Goal: Task Accomplishment & Management: Manage account settings

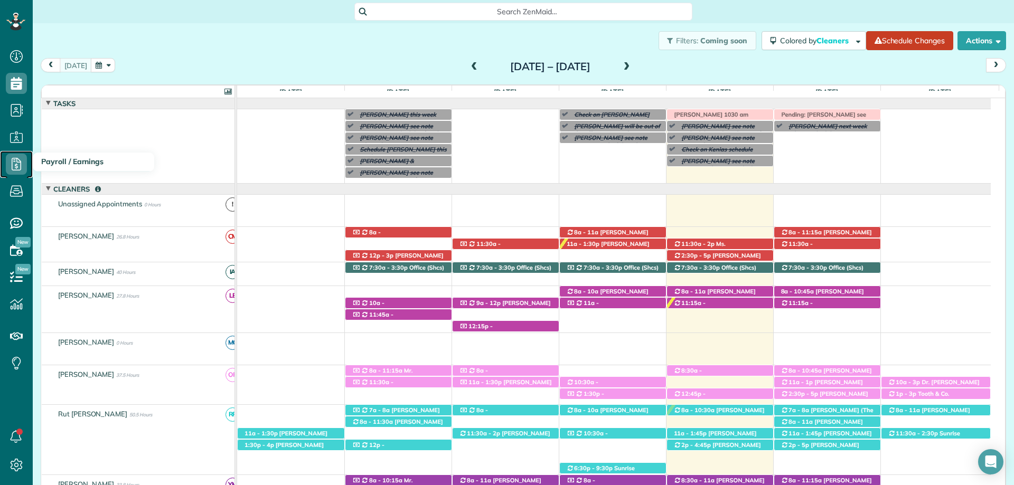
click at [12, 160] on use at bounding box center [17, 164] width 10 height 13
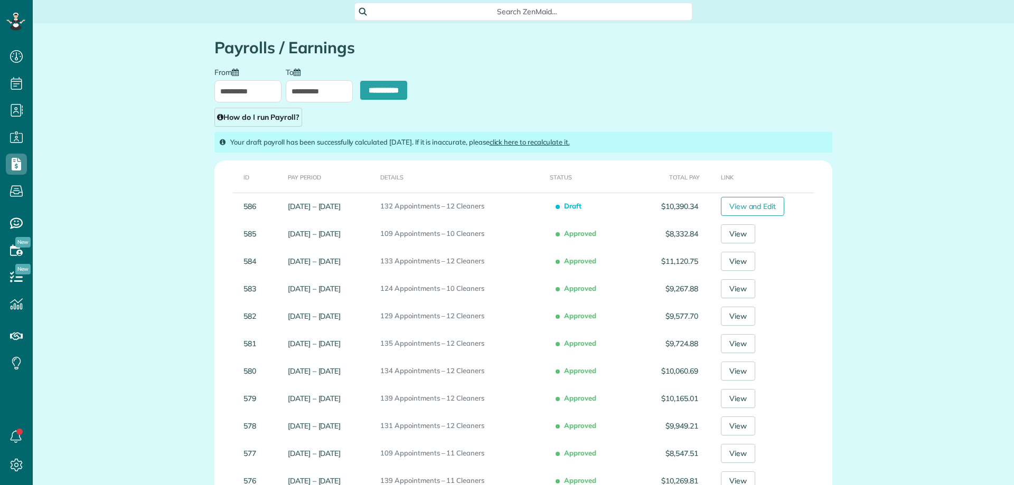
scroll to position [5, 5]
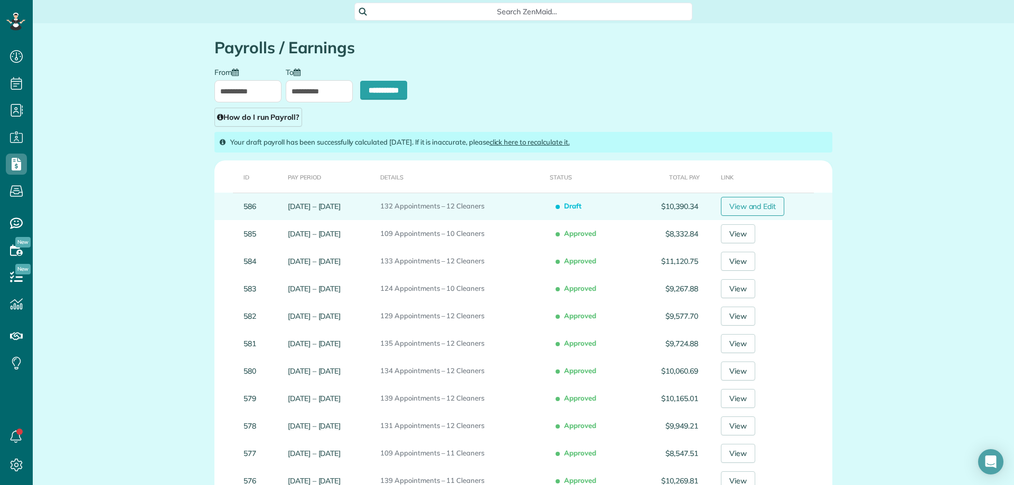
click at [767, 207] on link "View and Edit" at bounding box center [753, 206] width 64 height 19
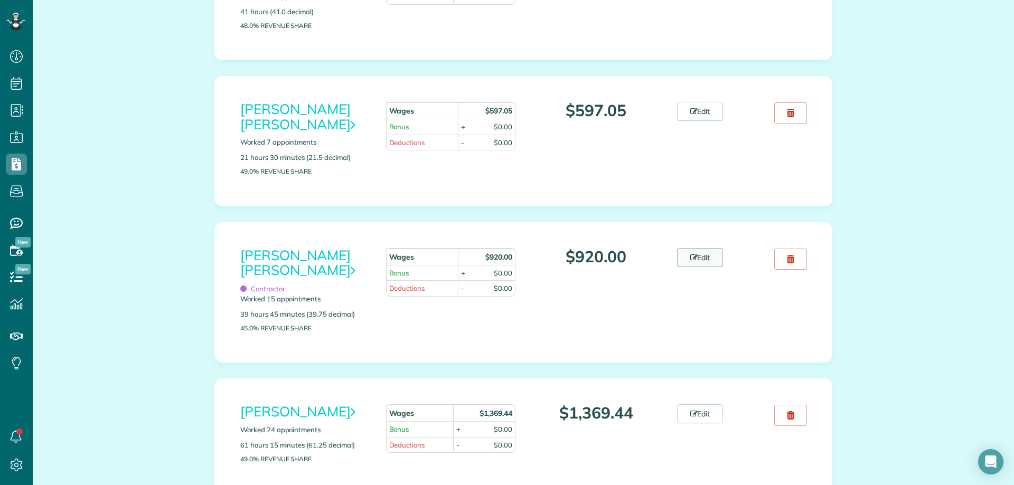
scroll to position [634, 0]
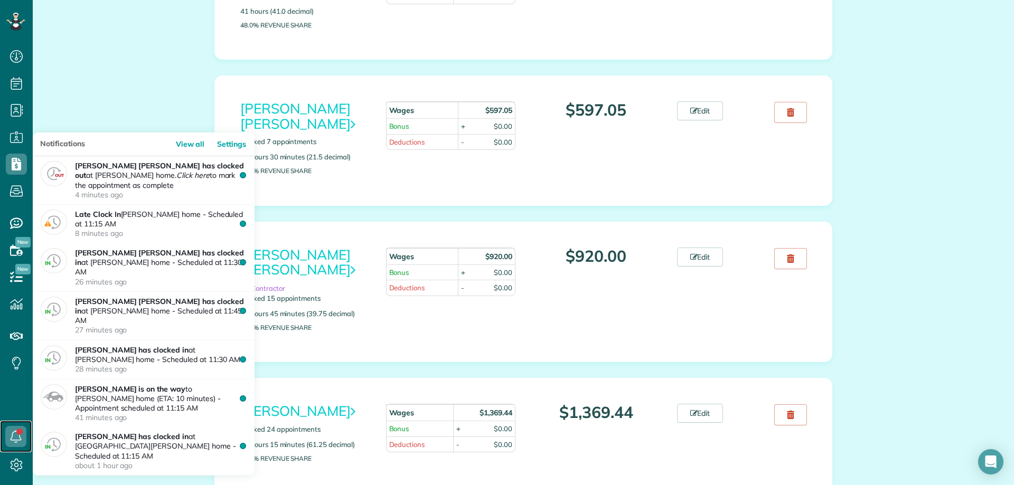
click at [21, 432] on link at bounding box center [16, 437] width 32 height 32
click at [21, 432] on icon at bounding box center [15, 436] width 21 height 21
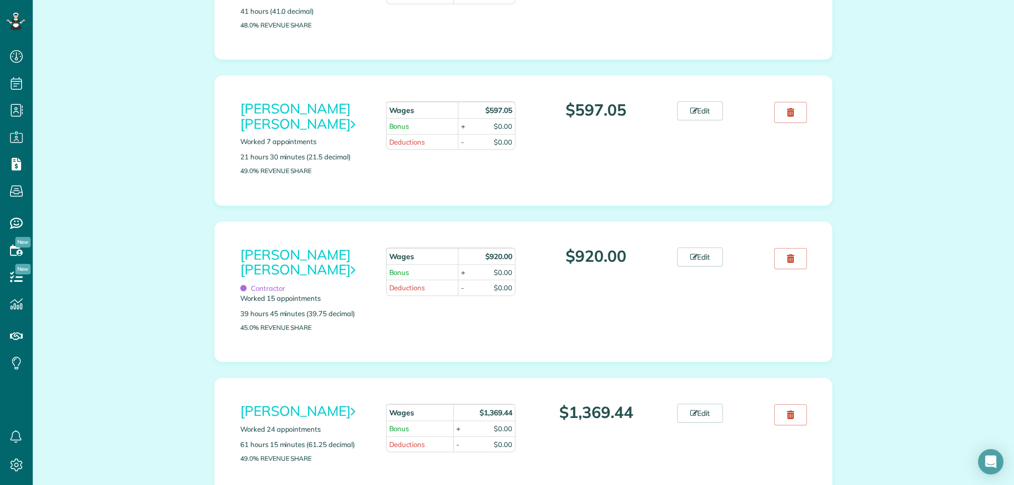
click at [662, 260] on div "$920.00" at bounding box center [596, 256] width 146 height 17
click at [683, 256] on link "Edit" at bounding box center [700, 257] width 46 height 19
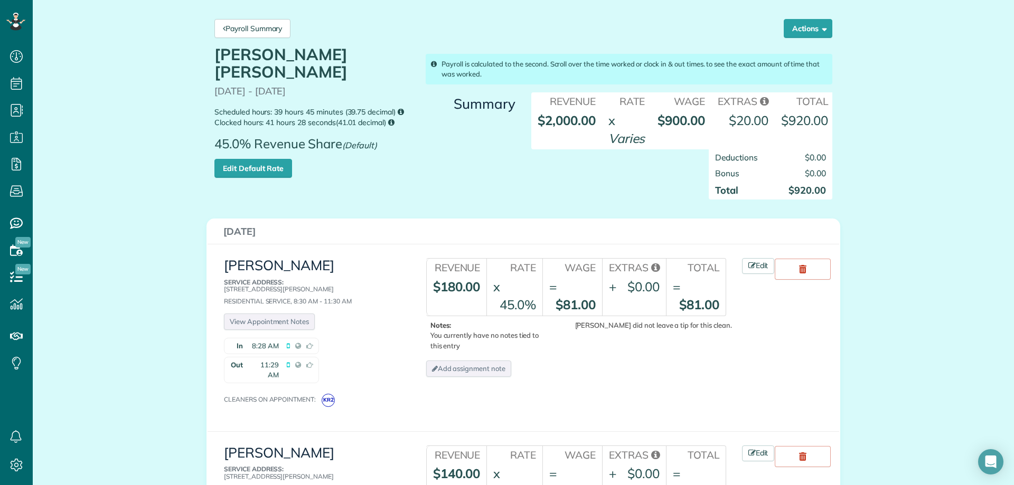
scroll to position [53, 0]
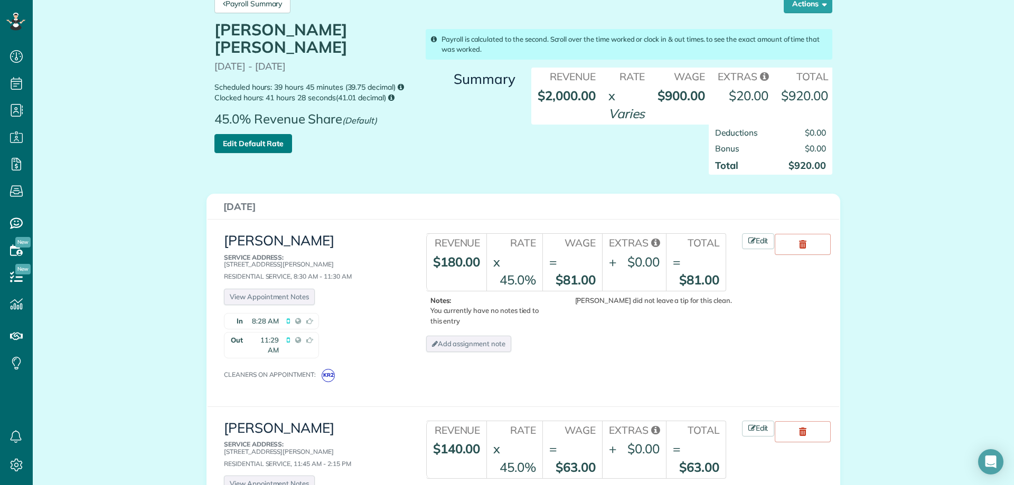
click at [266, 134] on link "Edit Default Rate" at bounding box center [253, 143] width 78 height 19
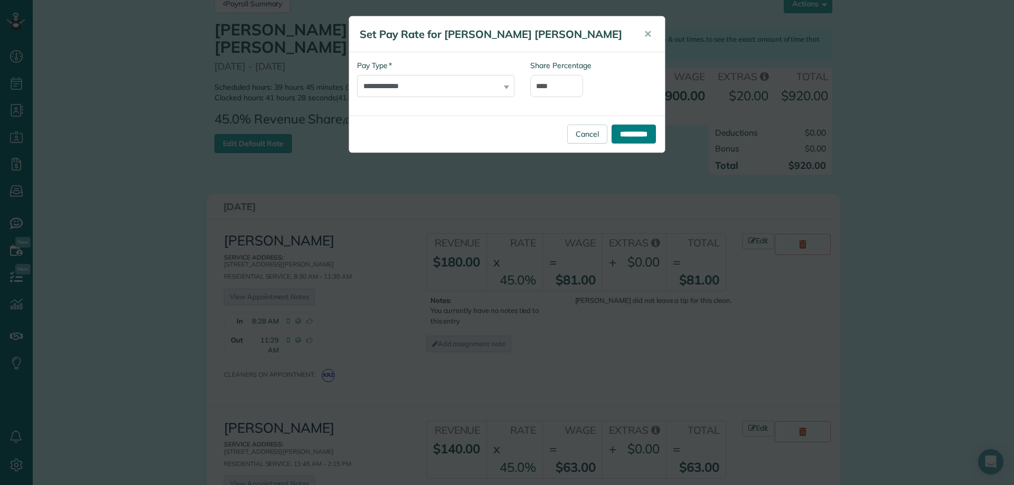
click at [634, 132] on input "**********" at bounding box center [634, 134] width 44 height 19
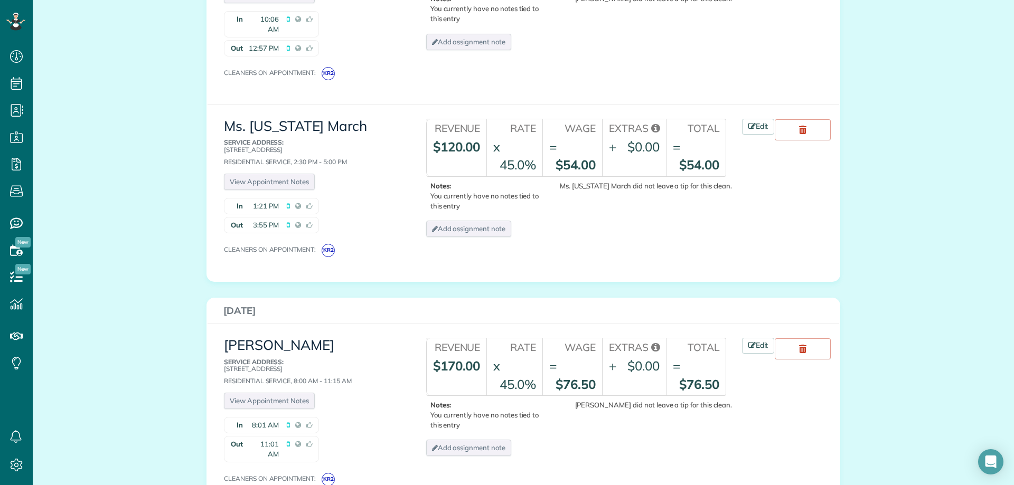
scroll to position [2322, 0]
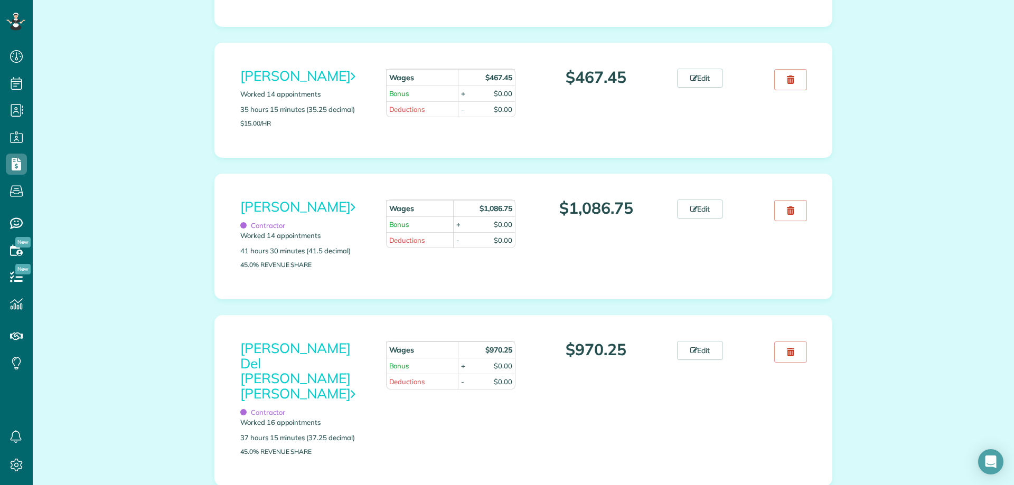
scroll to position [1004, 0]
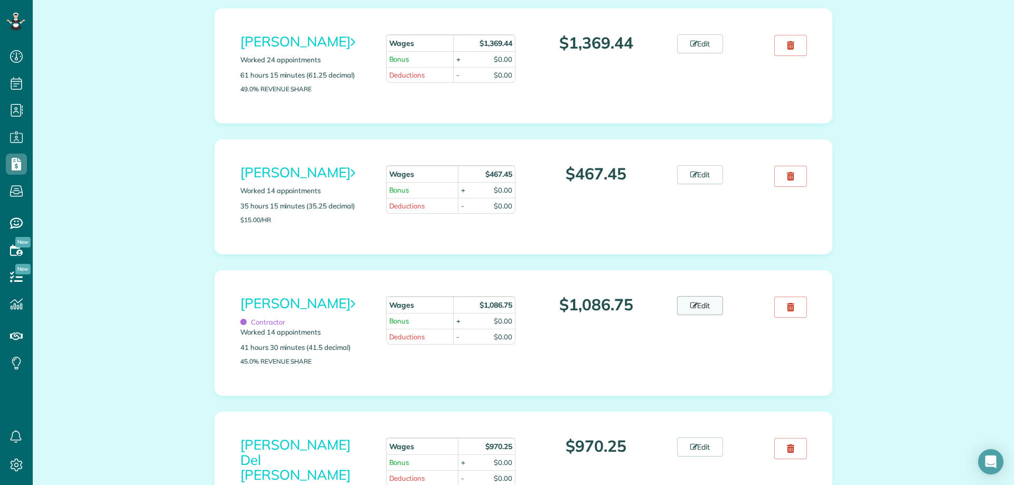
click at [703, 315] on link "Edit" at bounding box center [700, 305] width 46 height 19
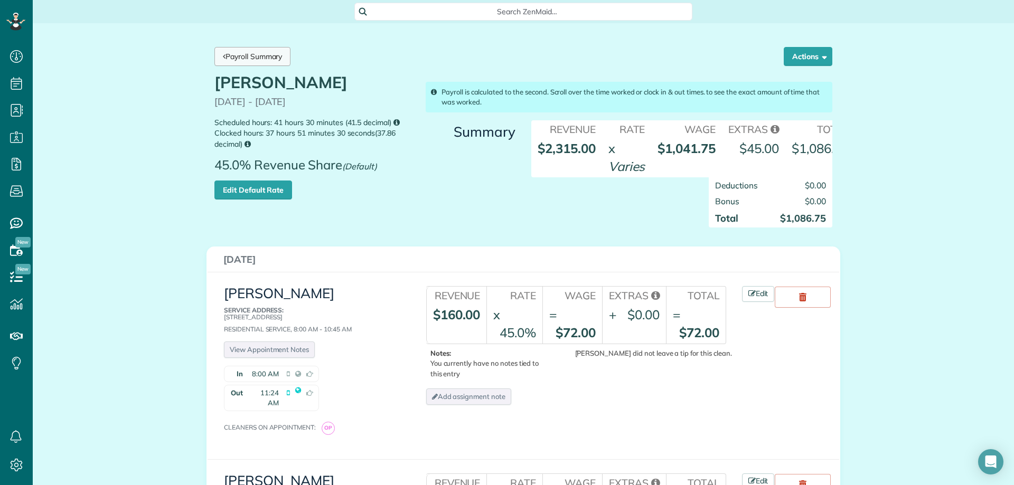
click at [278, 64] on link "Payroll Summary" at bounding box center [252, 56] width 76 height 19
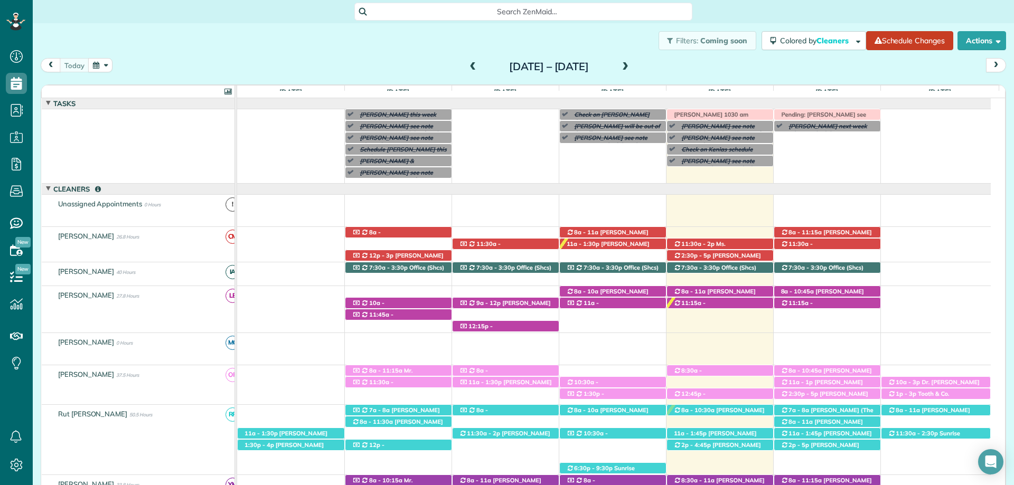
click at [465, 71] on div "Sunday Sep 14 – Saturday Sep 20, 2025" at bounding box center [549, 66] width 169 height 17
click at [467, 67] on span at bounding box center [473, 67] width 12 height 10
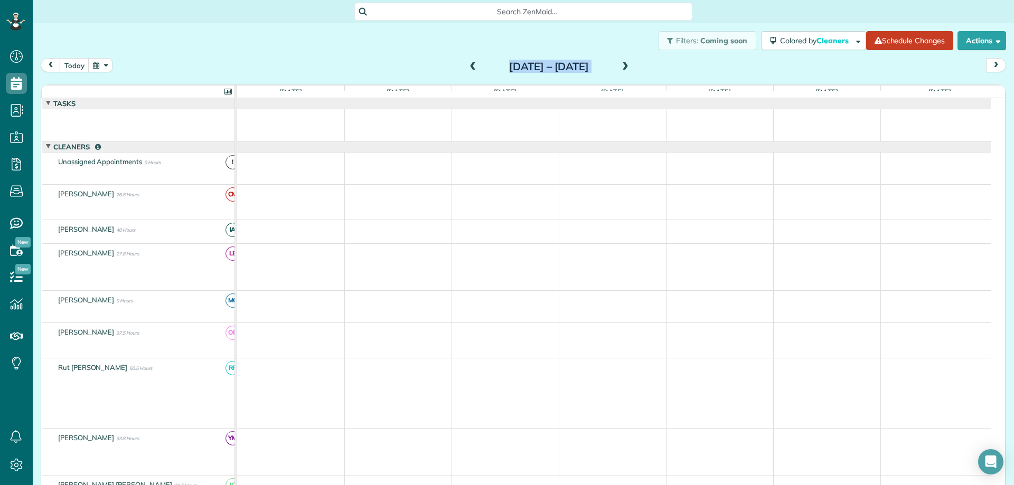
scroll to position [11, 0]
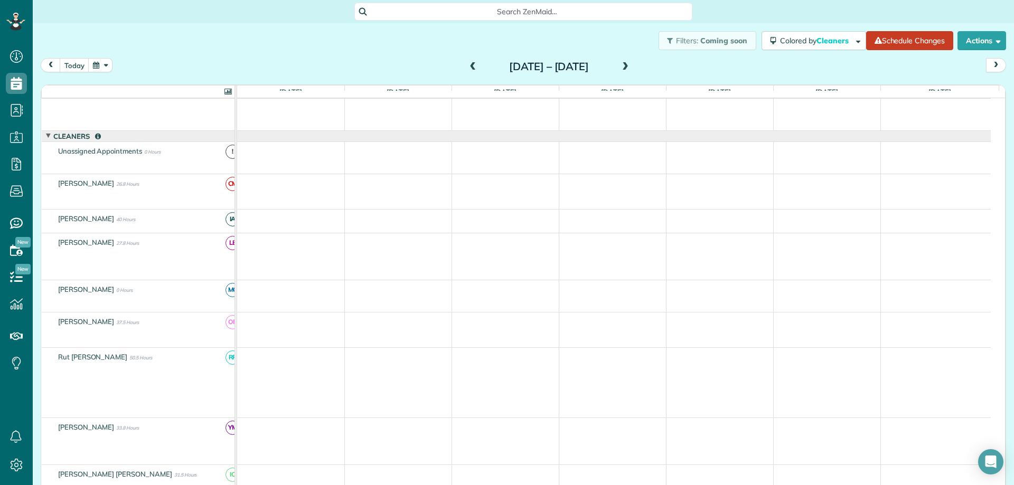
click at [465, 67] on div "Sunday Sep 7 – Saturday Sep 13, 2025" at bounding box center [549, 66] width 169 height 17
click at [467, 63] on span at bounding box center [473, 67] width 12 height 10
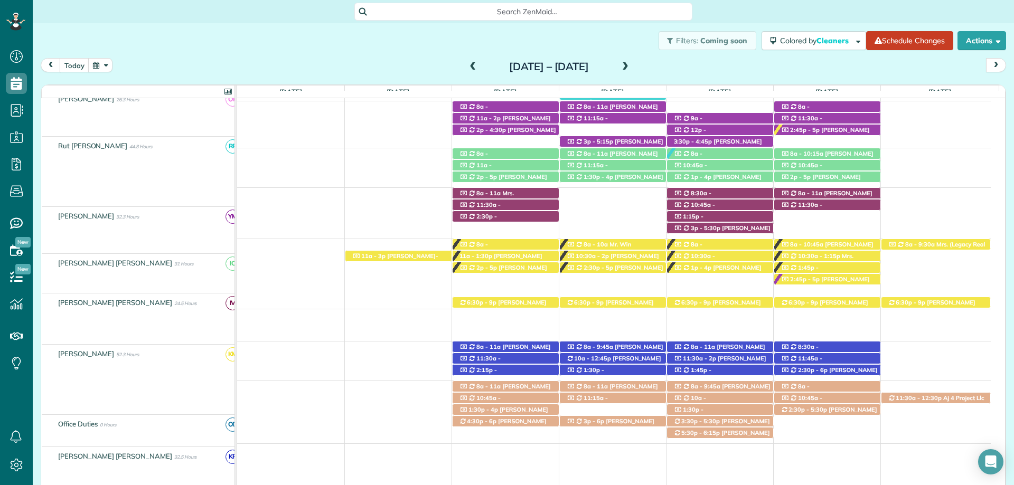
scroll to position [370, 0]
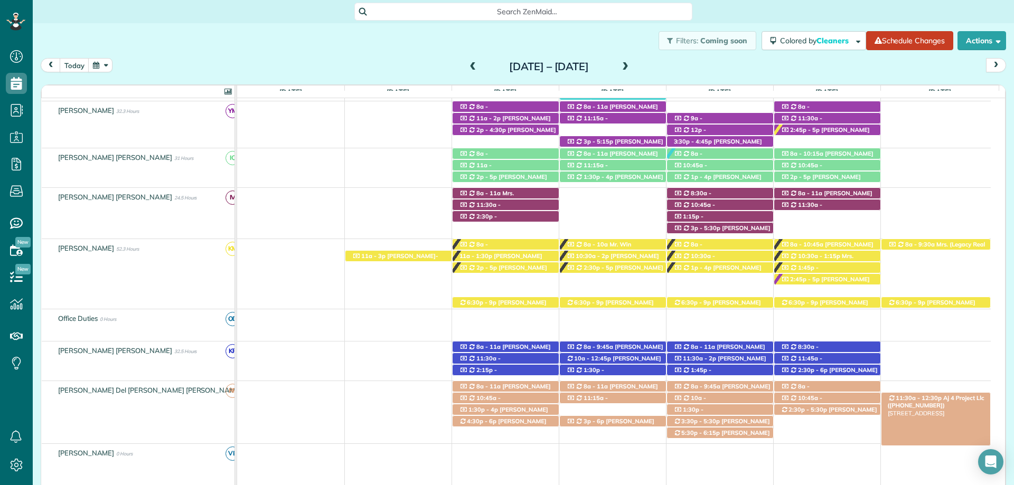
click at [942, 396] on span "Aj 4 Project Llc (+12514543500)" at bounding box center [936, 402] width 97 height 15
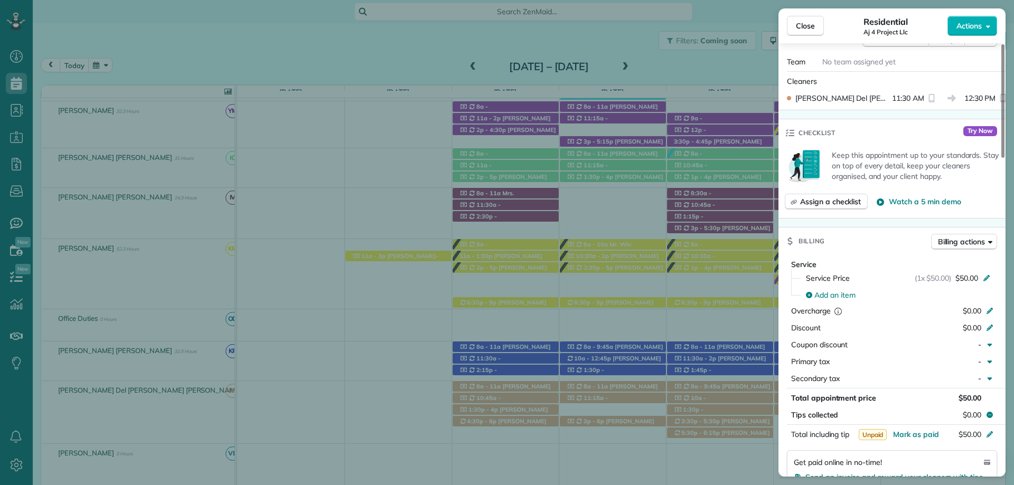
scroll to position [581, 0]
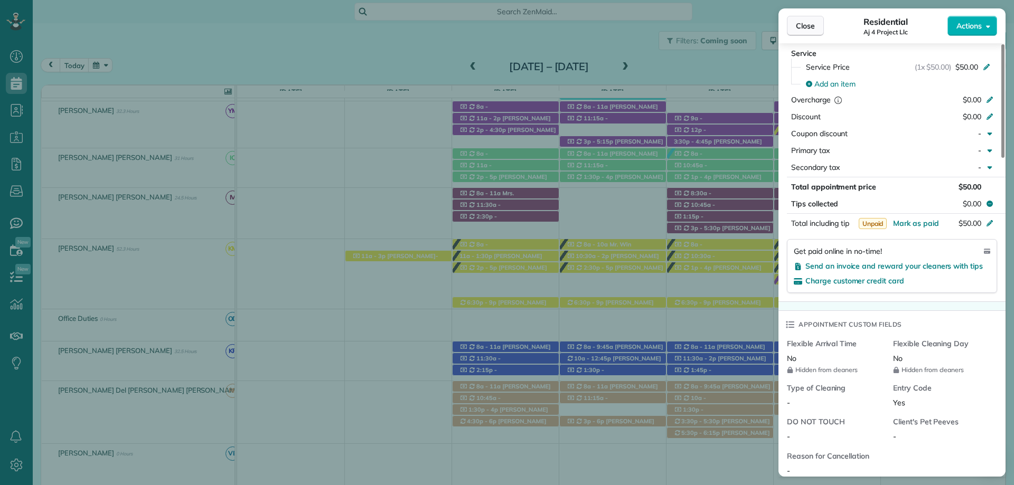
click at [806, 27] on span "Close" at bounding box center [805, 26] width 19 height 11
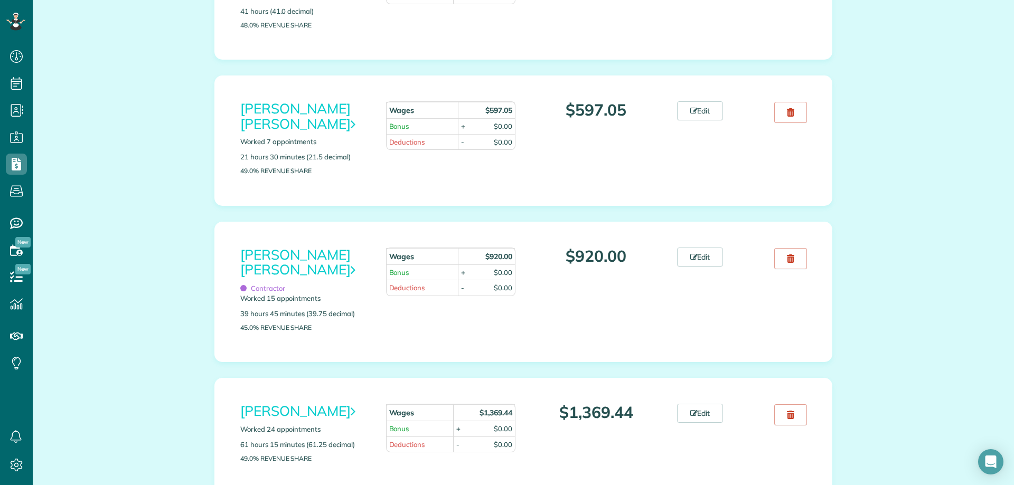
scroll to position [792, 0]
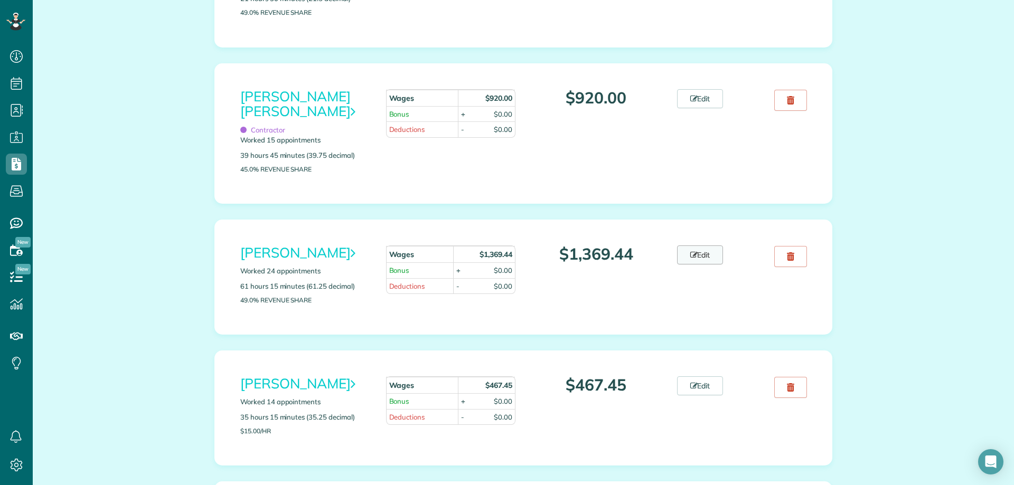
click at [700, 255] on link "Edit" at bounding box center [700, 255] width 46 height 19
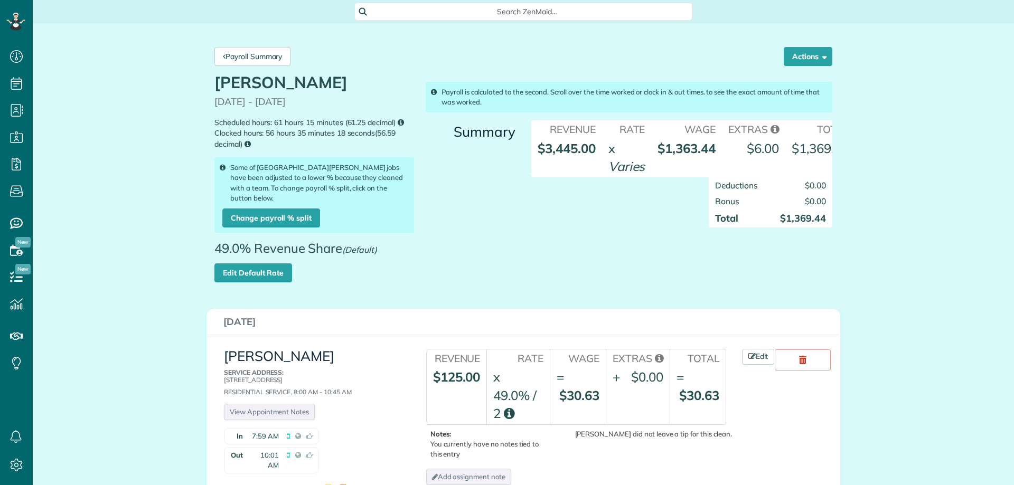
scroll to position [106, 0]
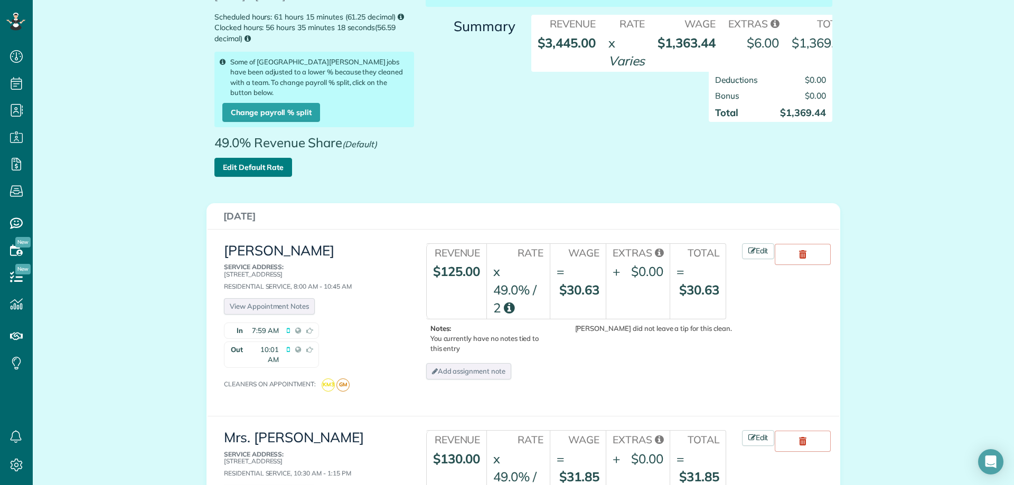
click at [261, 164] on link "Edit Default Rate" at bounding box center [253, 167] width 78 height 19
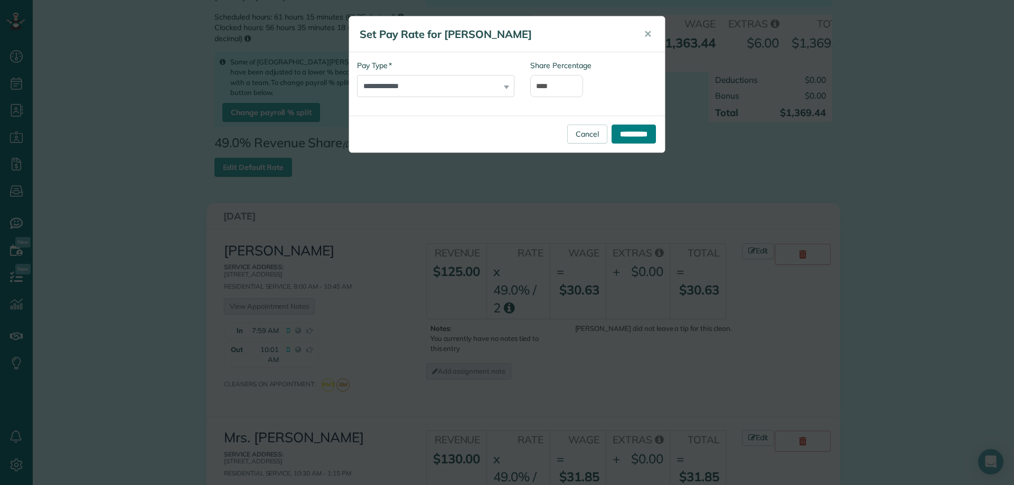
click at [628, 140] on input "**********" at bounding box center [634, 134] width 44 height 19
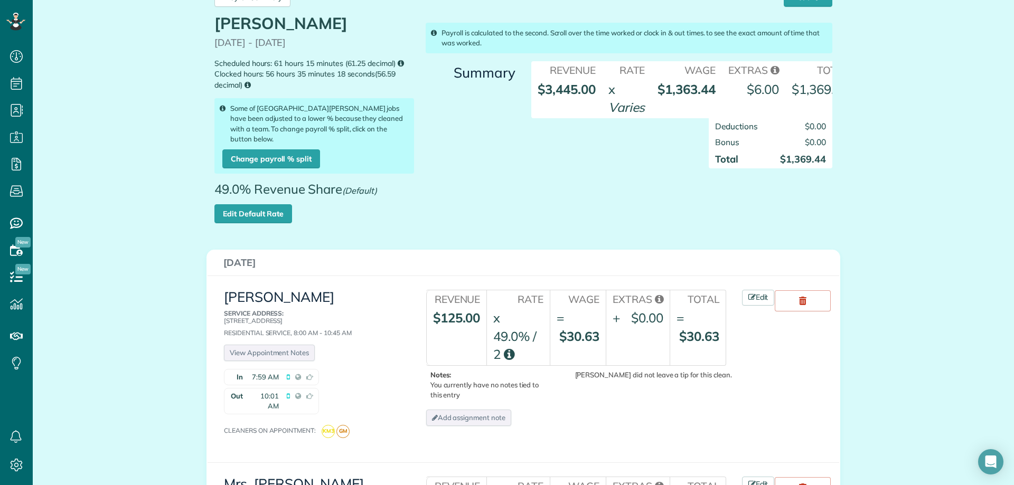
scroll to position [53, 0]
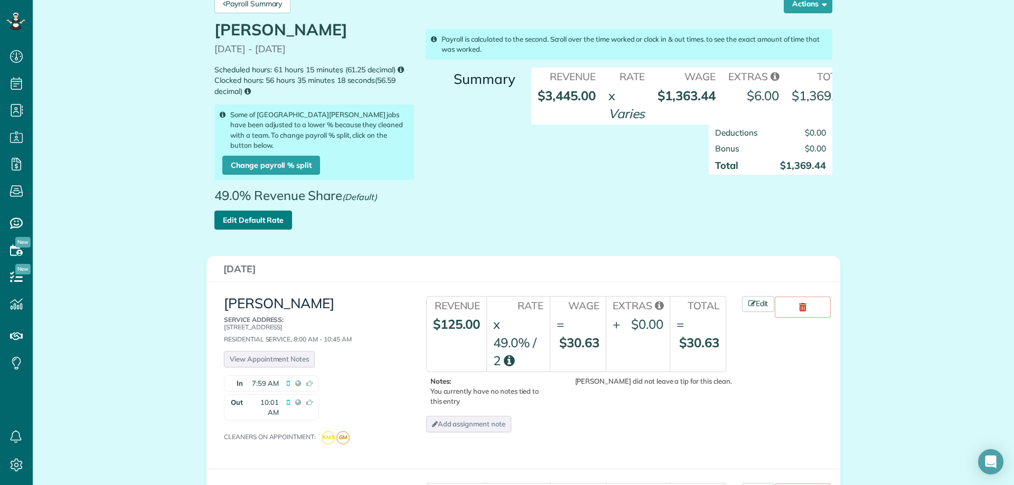
click at [245, 214] on link "Edit Default Rate" at bounding box center [253, 220] width 78 height 19
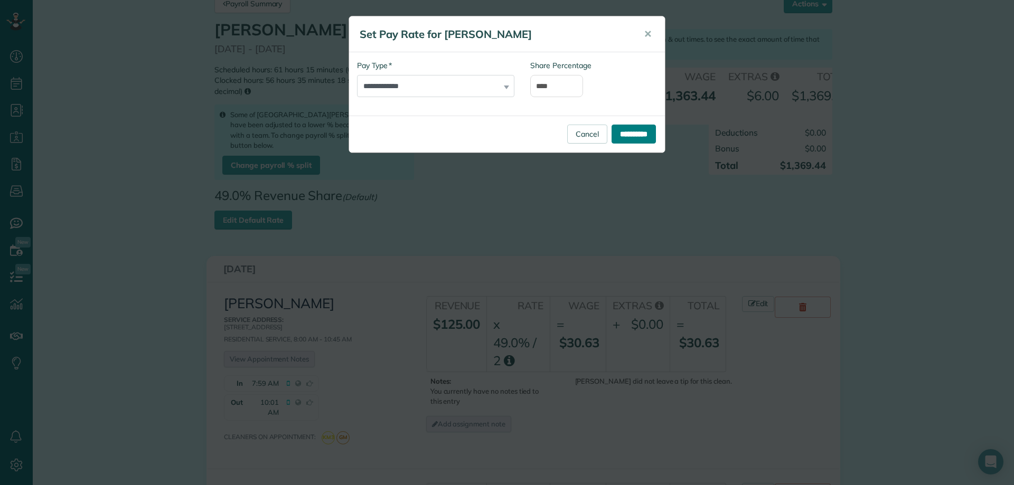
click at [638, 135] on input "**********" at bounding box center [634, 134] width 44 height 19
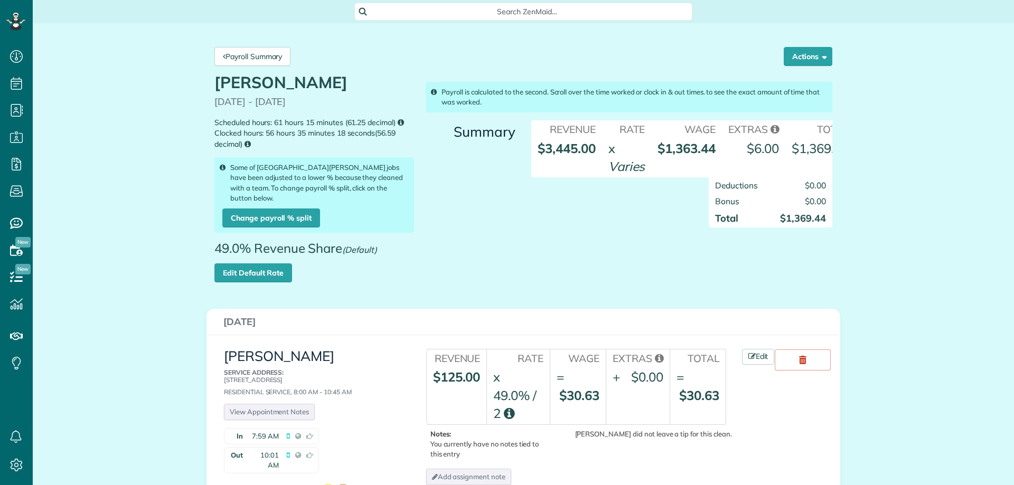
scroll to position [5, 5]
drag, startPoint x: 794, startPoint y: 7, endPoint x: 767, endPoint y: 2, distance: 27.6
click at [794, 7] on div "Search ZenMaid…" at bounding box center [523, 12] width 981 height 18
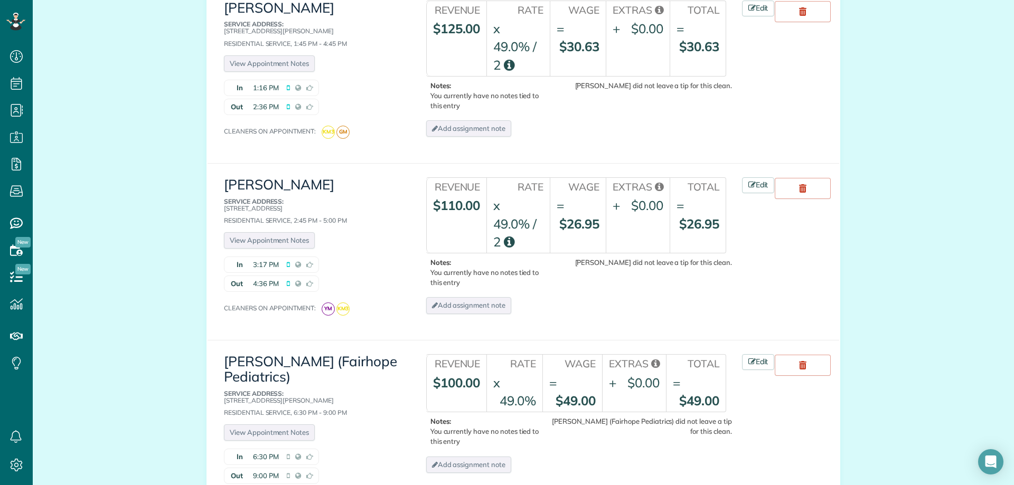
scroll to position [792, 0]
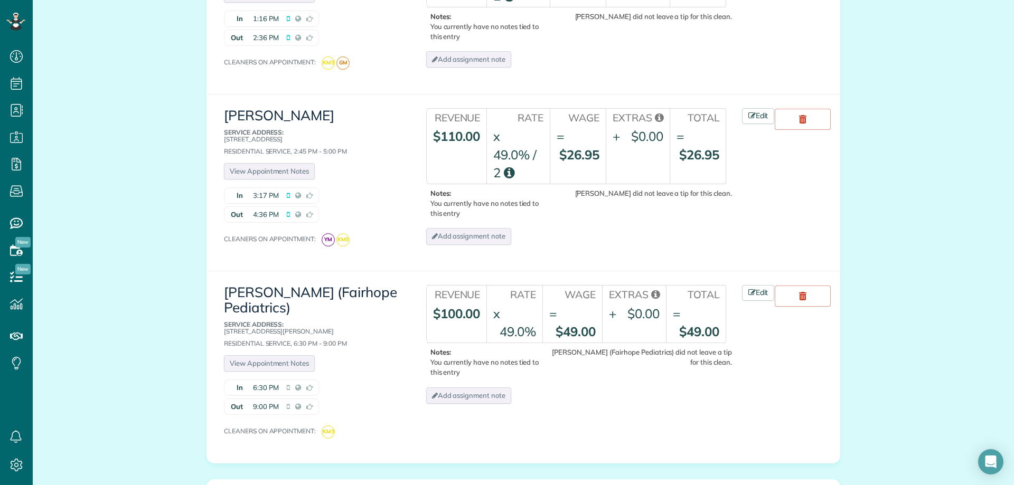
drag, startPoint x: 995, startPoint y: 315, endPoint x: 997, endPoint y: 304, distance: 11.2
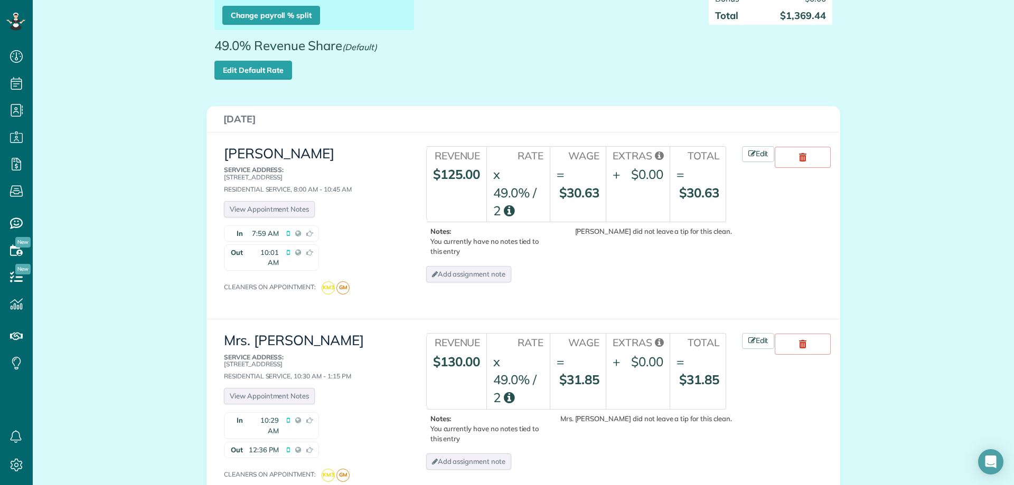
scroll to position [106, 0]
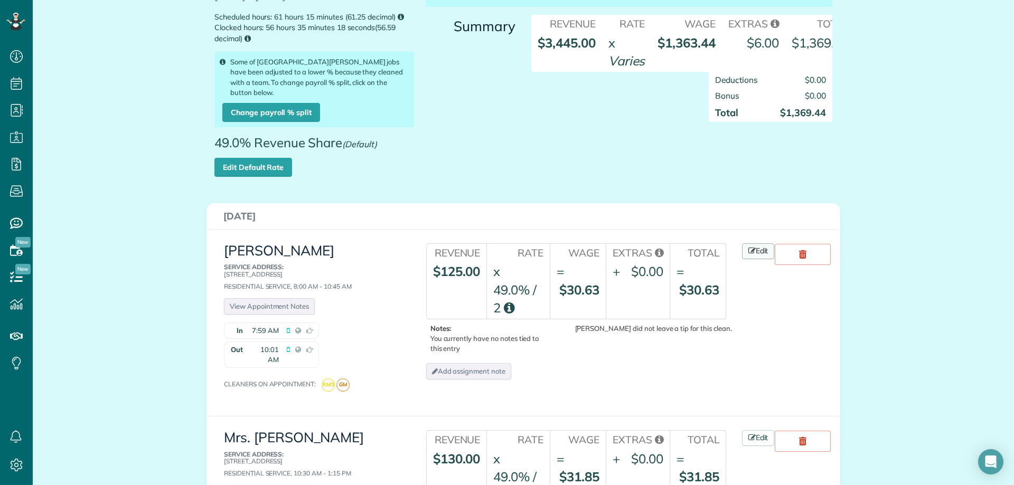
click at [748, 247] on icon at bounding box center [751, 250] width 7 height 7
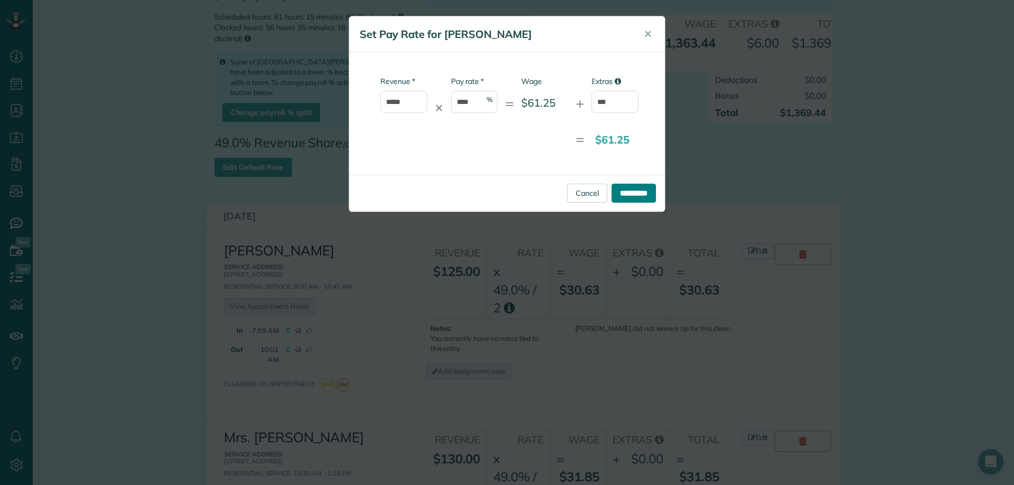
click at [642, 194] on input "**********" at bounding box center [634, 193] width 44 height 19
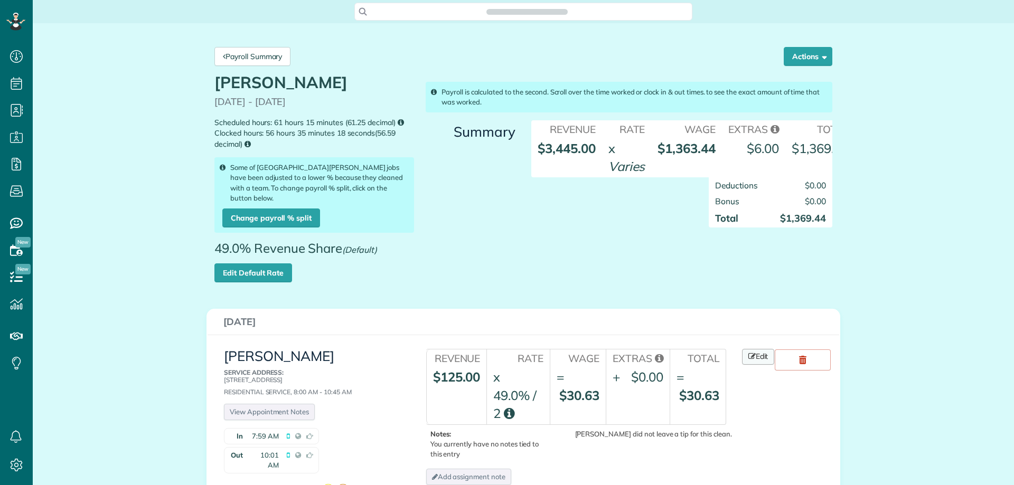
click at [759, 349] on link "Edit" at bounding box center [758, 357] width 33 height 16
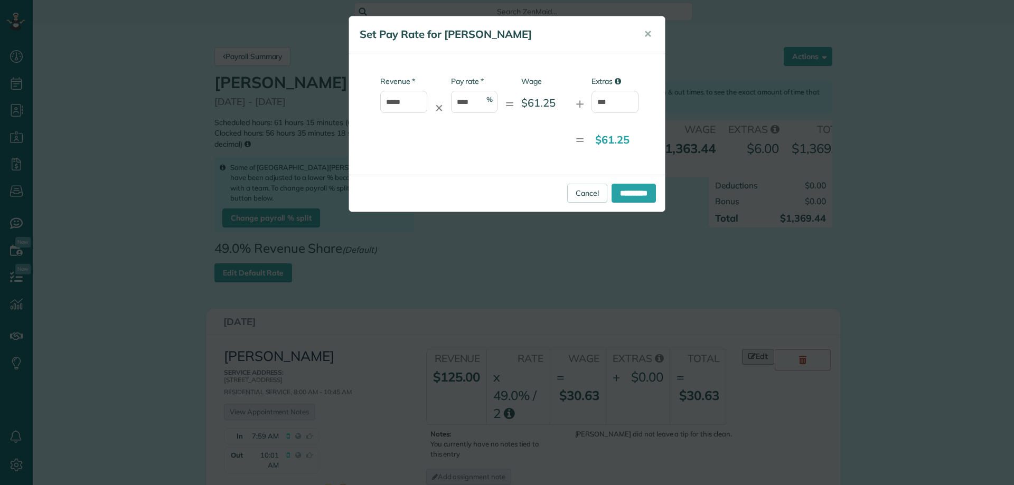
scroll to position [106, 0]
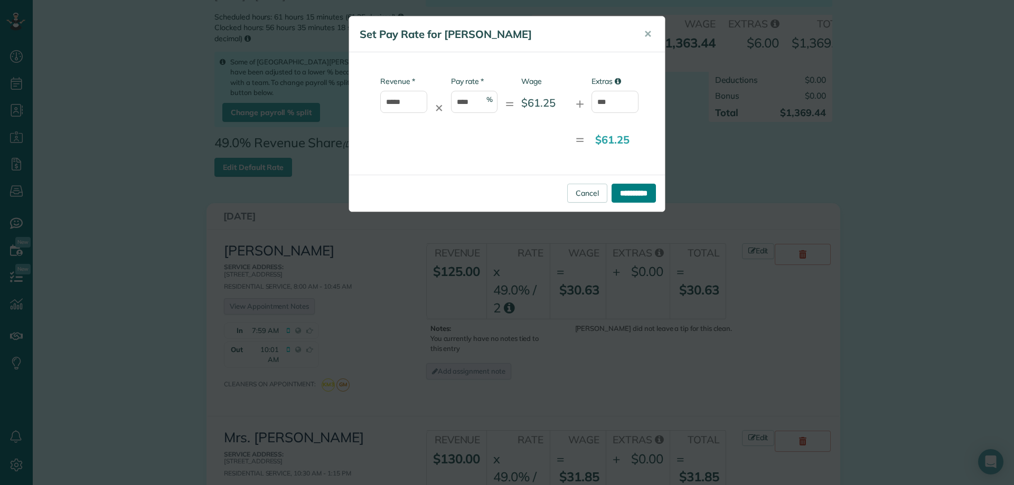
click at [632, 191] on input "**********" at bounding box center [634, 193] width 44 height 19
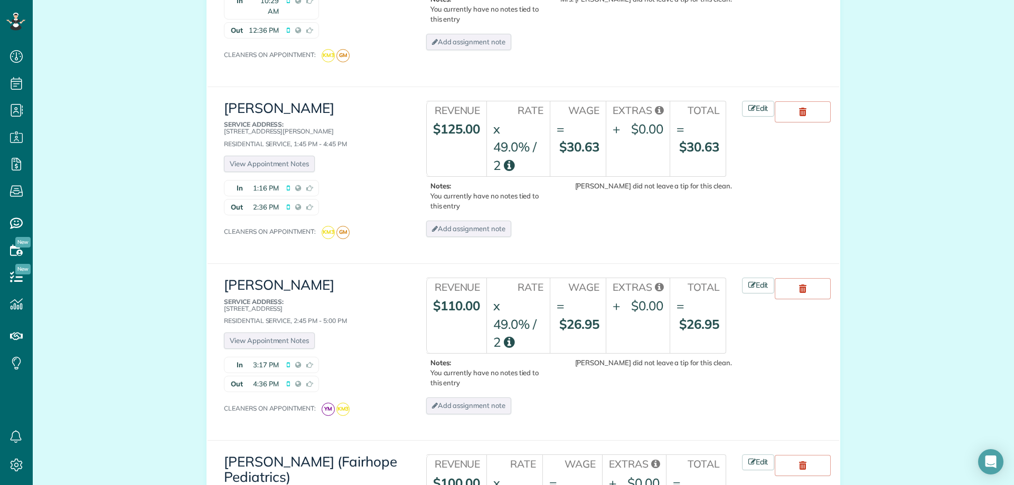
scroll to position [475, 0]
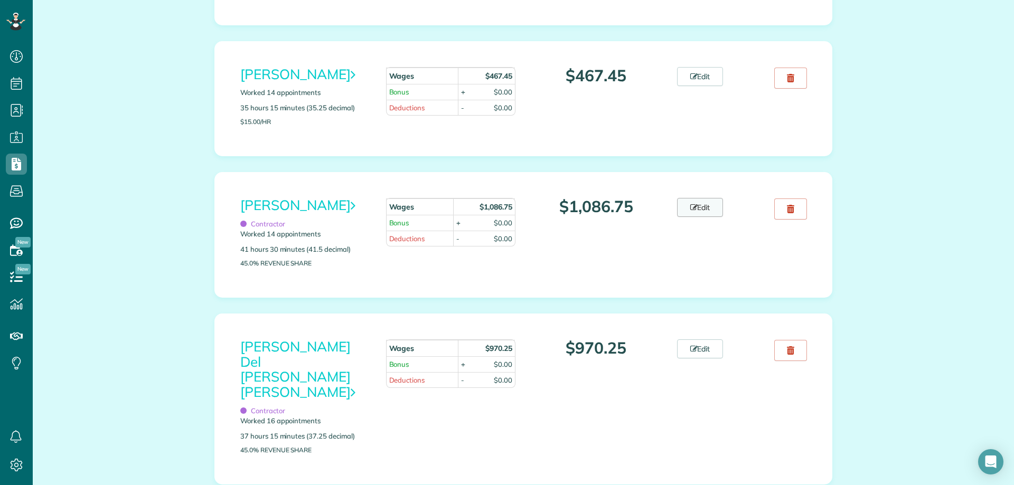
scroll to position [1109, 0]
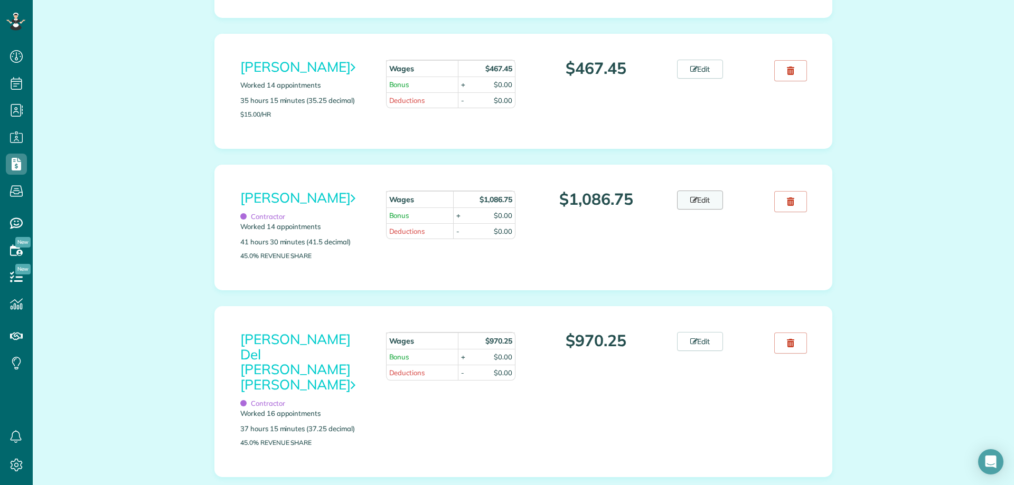
click at [697, 210] on link "Edit" at bounding box center [700, 200] width 46 height 19
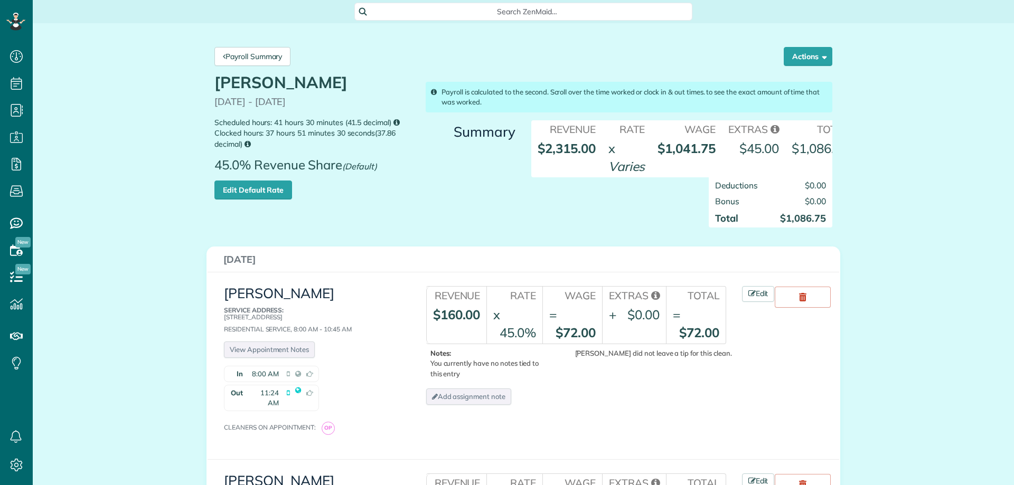
scroll to position [5, 5]
click at [229, 200] on link "Edit Default Rate" at bounding box center [253, 190] width 78 height 19
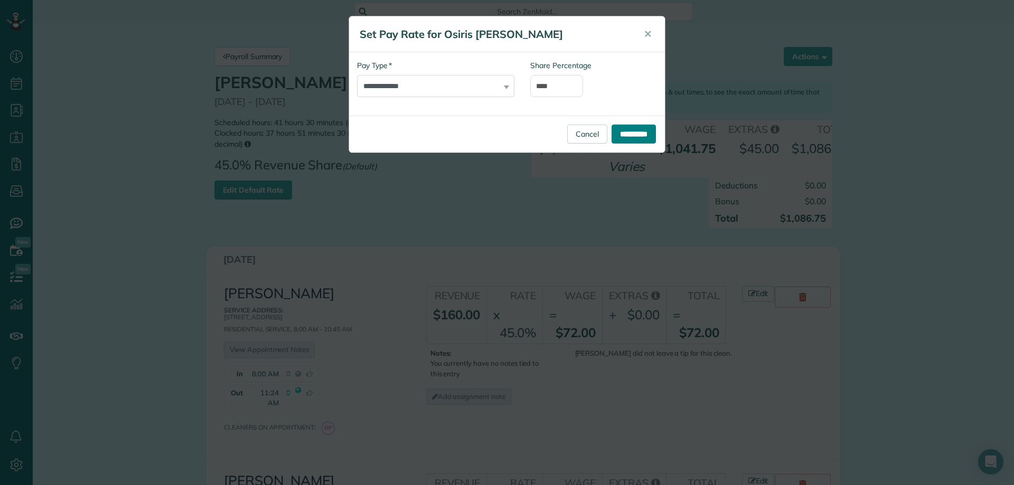
click at [643, 128] on input "**********" at bounding box center [634, 134] width 44 height 19
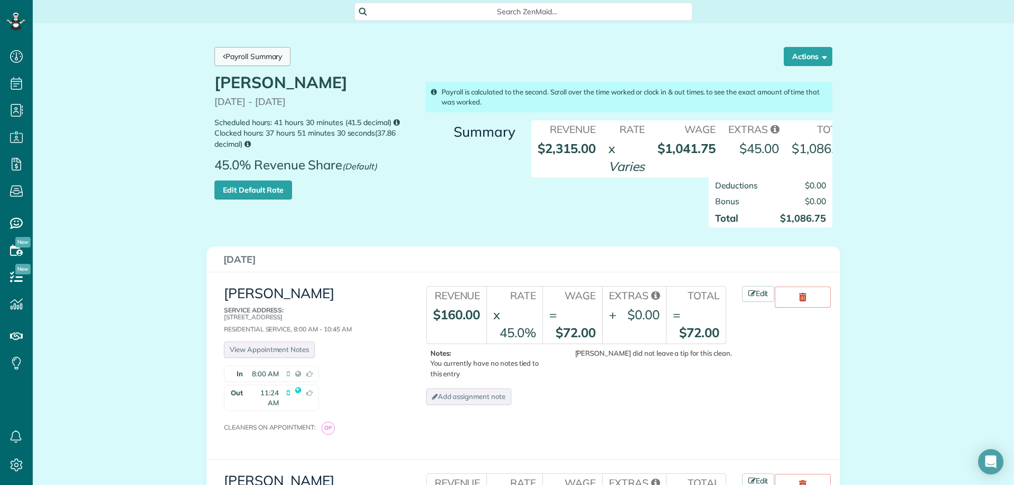
click at [252, 60] on link "Payroll Summary" at bounding box center [252, 56] width 76 height 19
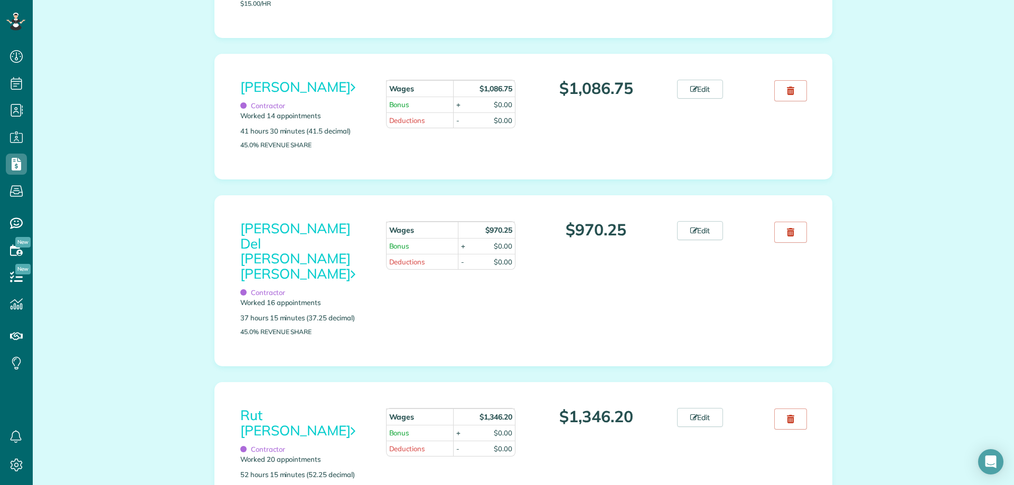
scroll to position [1268, 0]
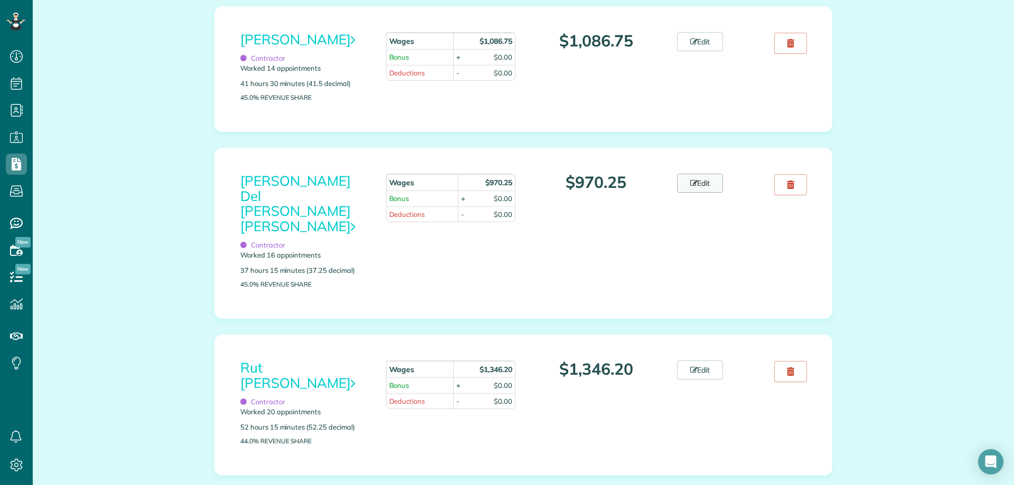
click at [697, 193] on link "Edit" at bounding box center [700, 183] width 46 height 19
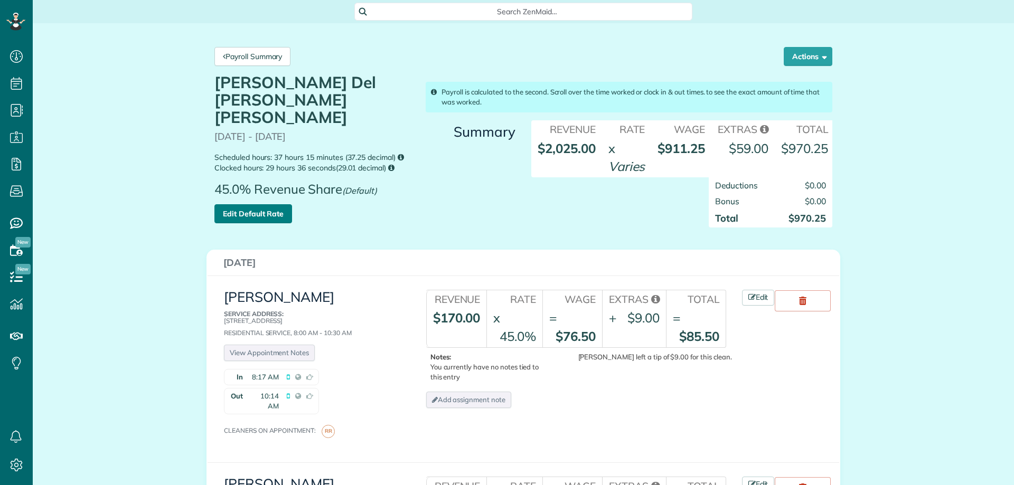
click at [230, 204] on link "Edit Default Rate" at bounding box center [253, 213] width 78 height 19
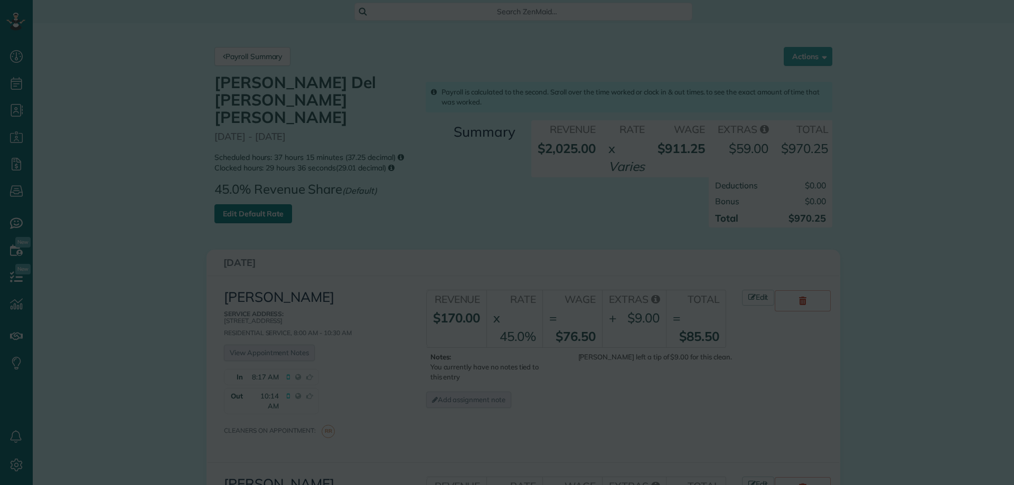
scroll to position [5, 5]
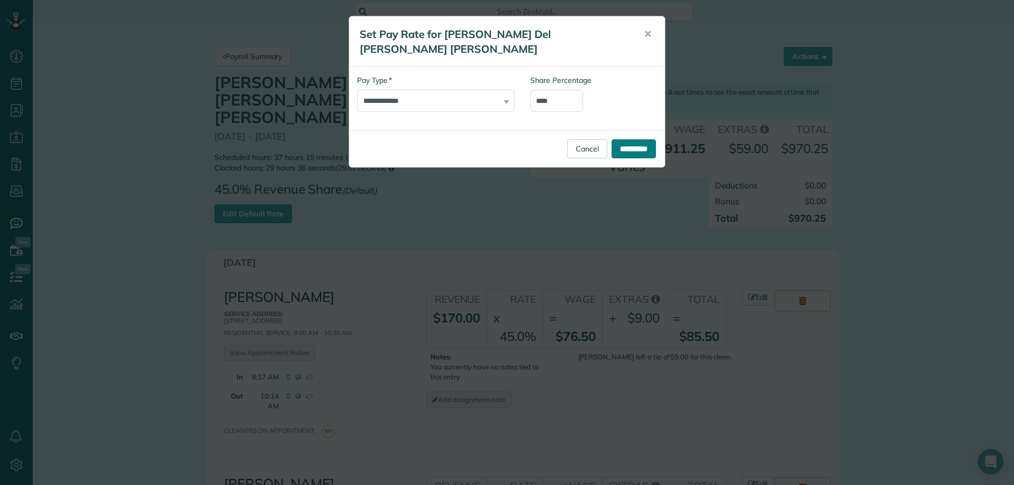
click at [632, 140] on input "**********" at bounding box center [634, 148] width 44 height 19
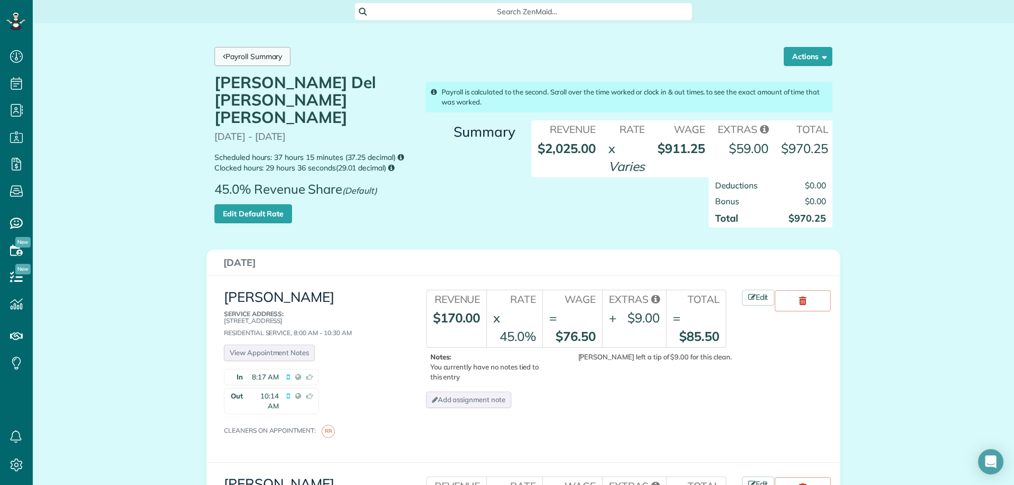
click at [250, 55] on link "Payroll Summary" at bounding box center [252, 56] width 76 height 19
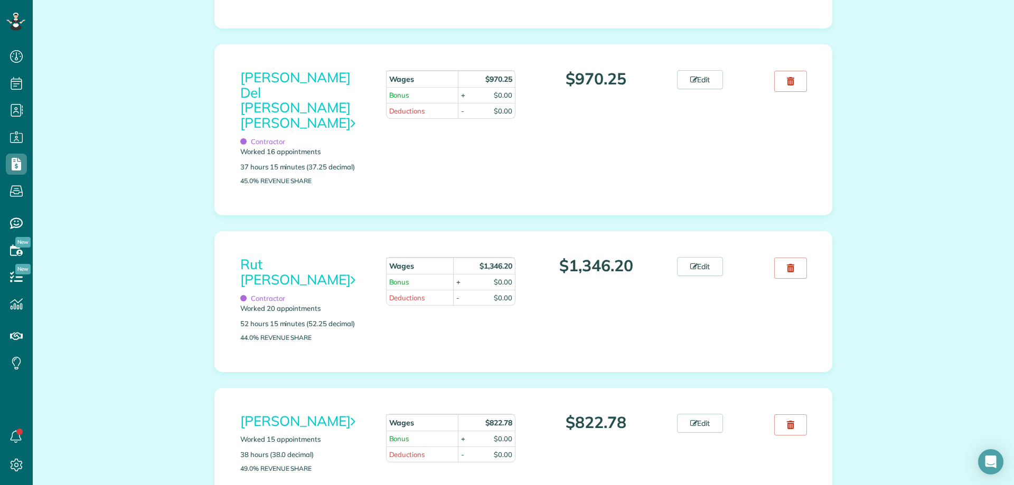
scroll to position [1373, 0]
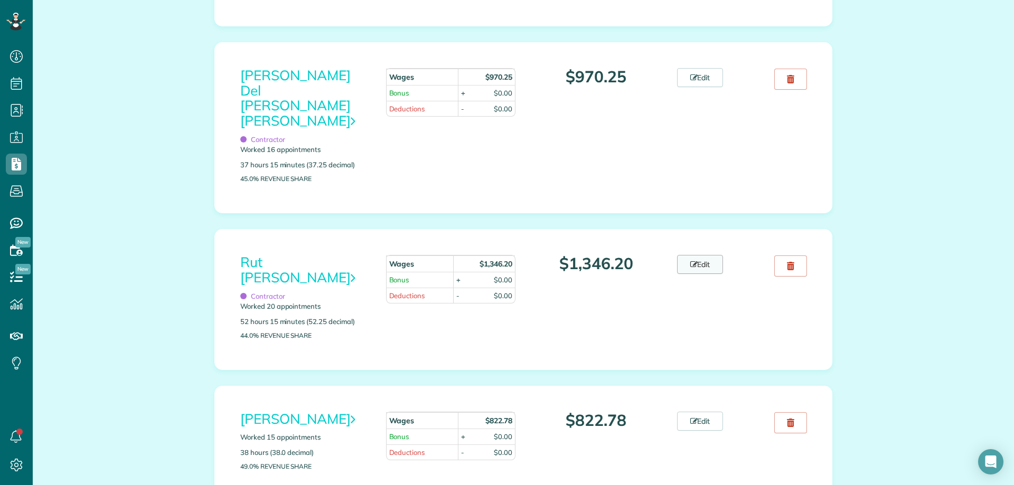
click at [686, 261] on link "Edit" at bounding box center [700, 264] width 46 height 19
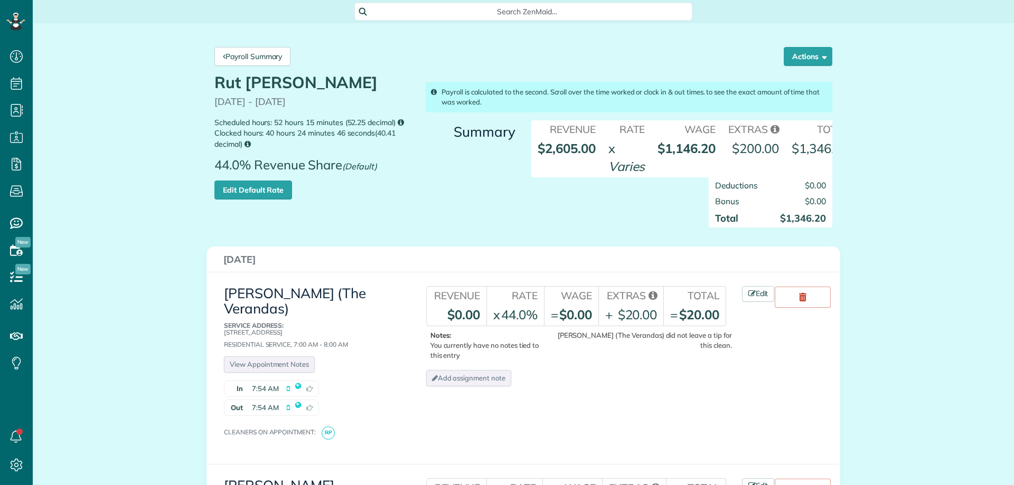
click at [260, 190] on link "Edit Default Rate" at bounding box center [253, 190] width 78 height 19
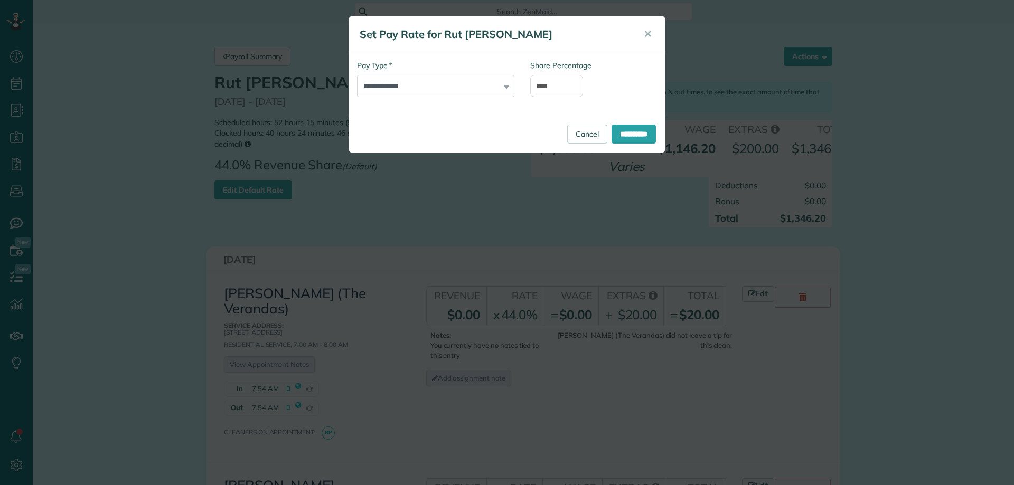
scroll to position [5, 5]
click at [639, 128] on input "**********" at bounding box center [634, 134] width 44 height 19
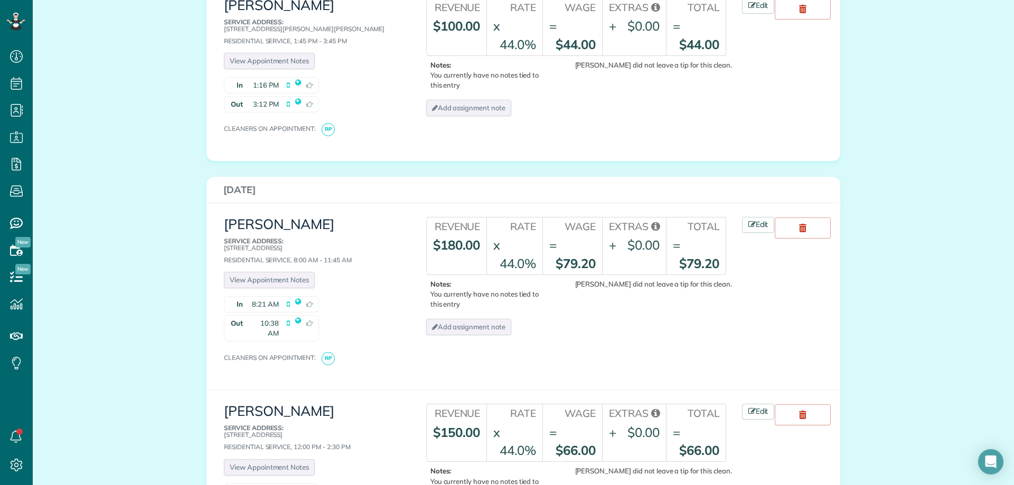
scroll to position [2641, 0]
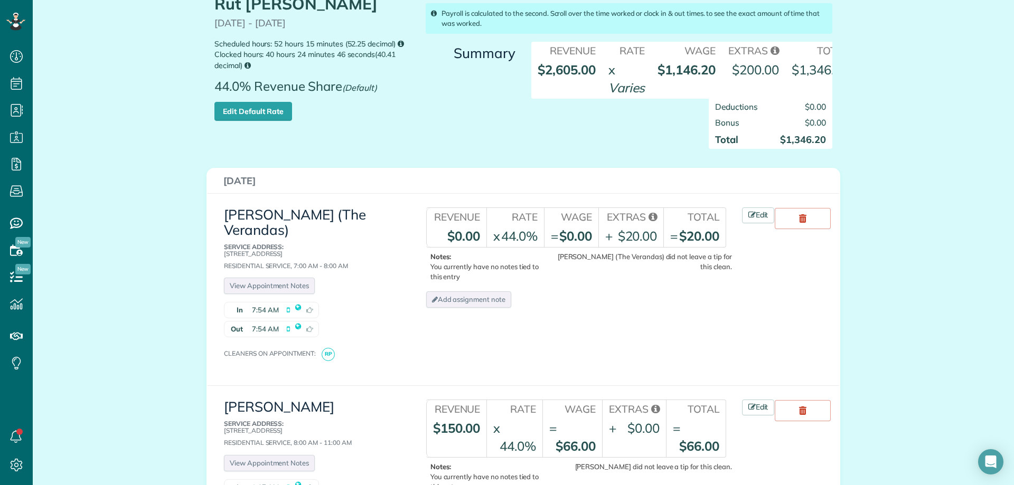
scroll to position [0, 0]
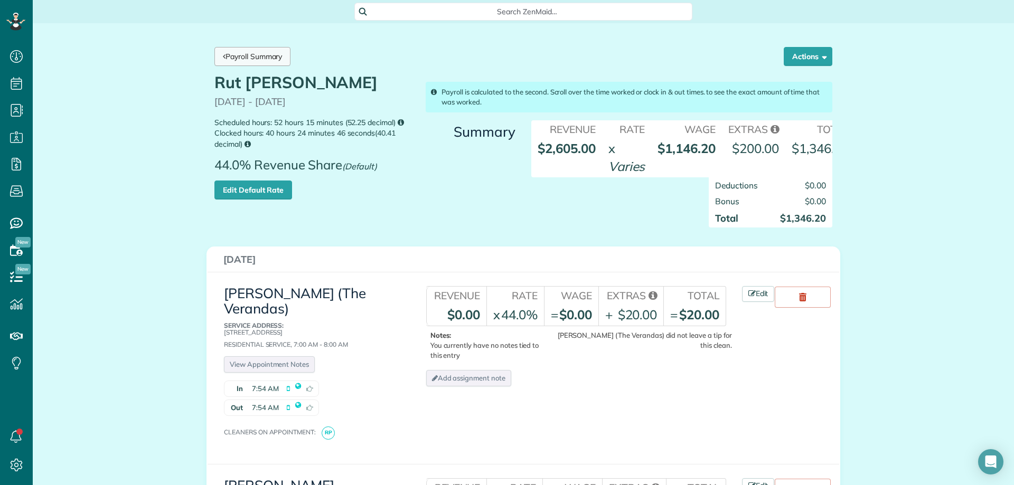
click at [255, 59] on link "Payroll Summary" at bounding box center [252, 56] width 76 height 19
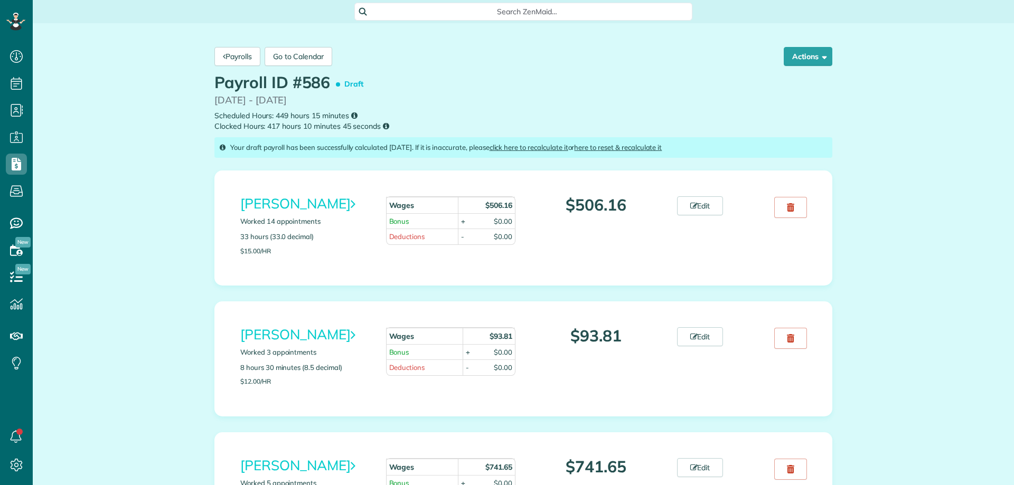
scroll to position [5, 5]
drag, startPoint x: 709, startPoint y: 87, endPoint x: 704, endPoint y: 111, distance: 25.4
click at [709, 87] on div "Payroll ID #586 Draft 09/05/2025 - 09/11/2025 Scheduled Hours: 449 hours 15 min…" at bounding box center [524, 103] width 634 height 58
click at [691, 342] on link "Edit" at bounding box center [700, 336] width 46 height 19
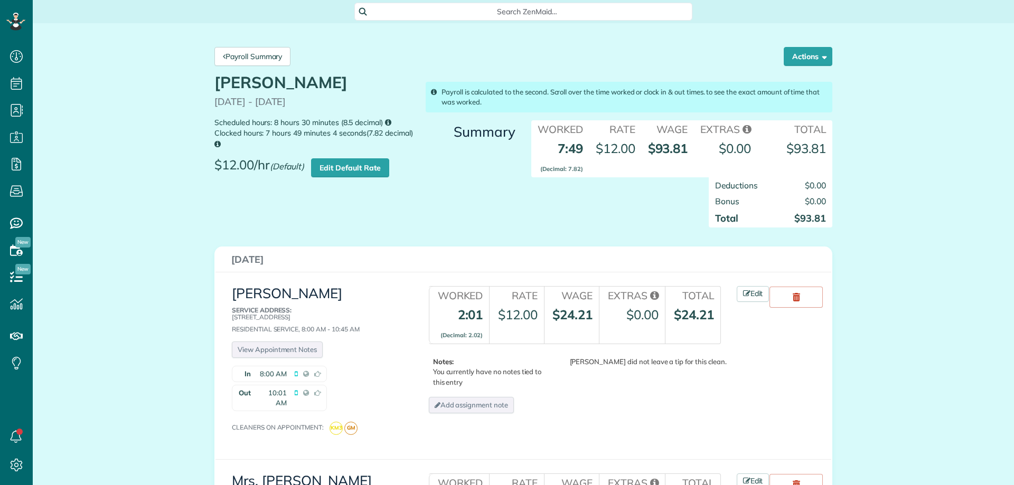
scroll to position [5, 5]
click at [349, 162] on link "Edit Default Rate" at bounding box center [350, 167] width 78 height 19
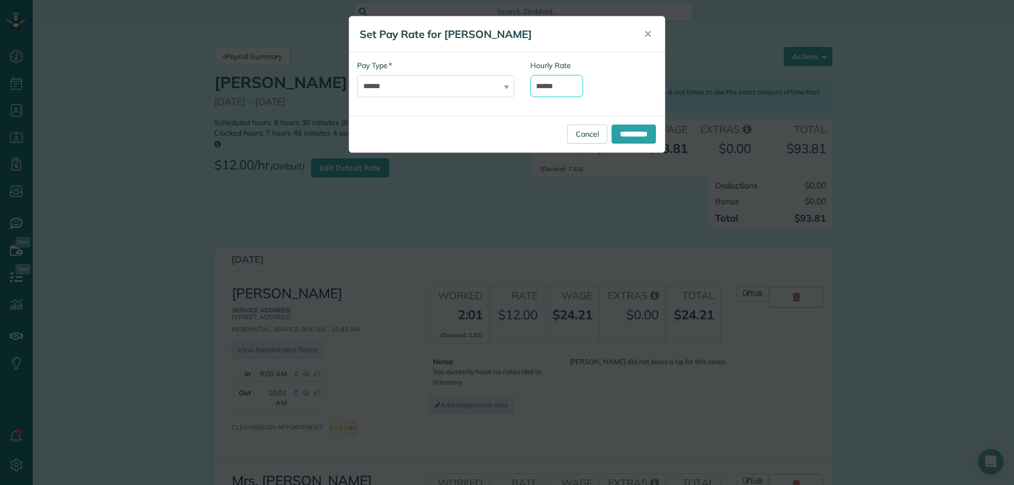
click at [551, 88] on input "******" at bounding box center [556, 86] width 53 height 22
click at [550, 88] on input "******" at bounding box center [556, 86] width 53 height 22
type input "******"
click at [634, 129] on input "**********" at bounding box center [634, 134] width 44 height 19
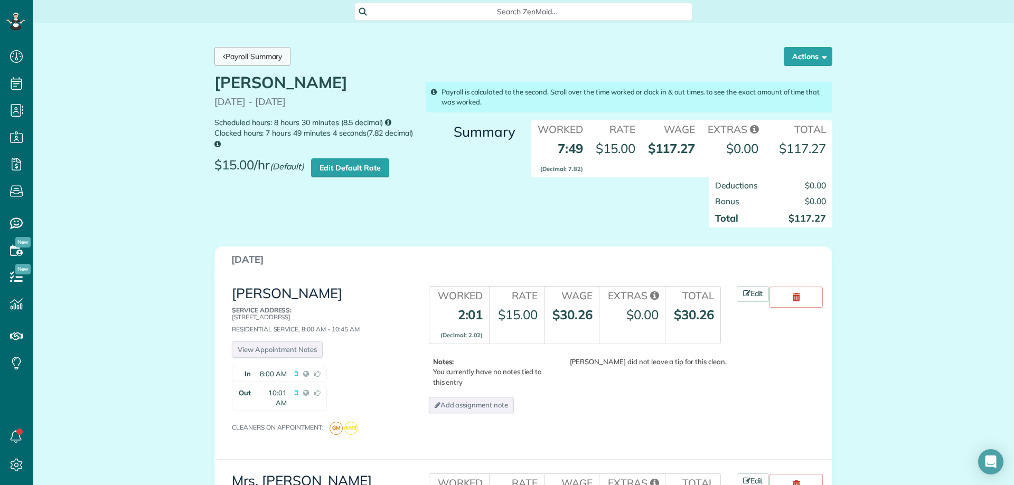
click at [254, 55] on link "Payroll Summary" at bounding box center [252, 56] width 76 height 19
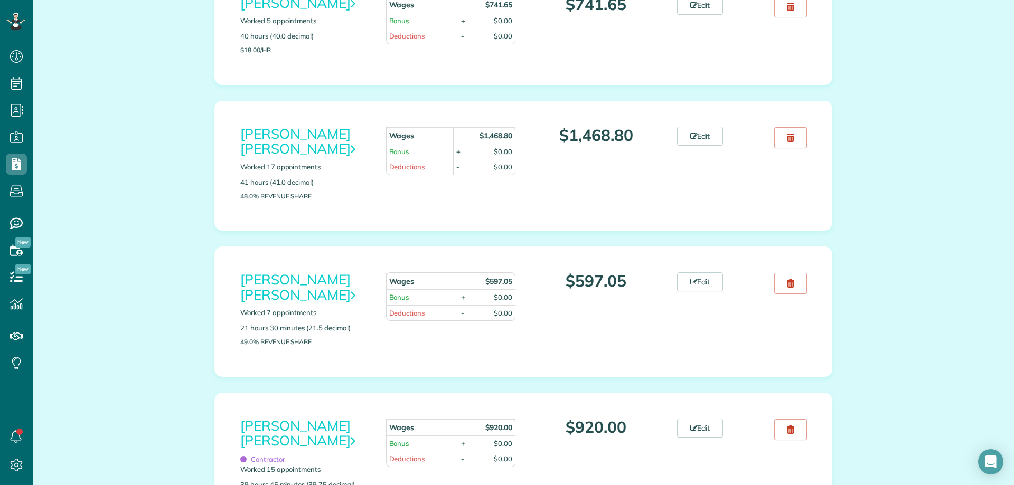
scroll to position [475, 0]
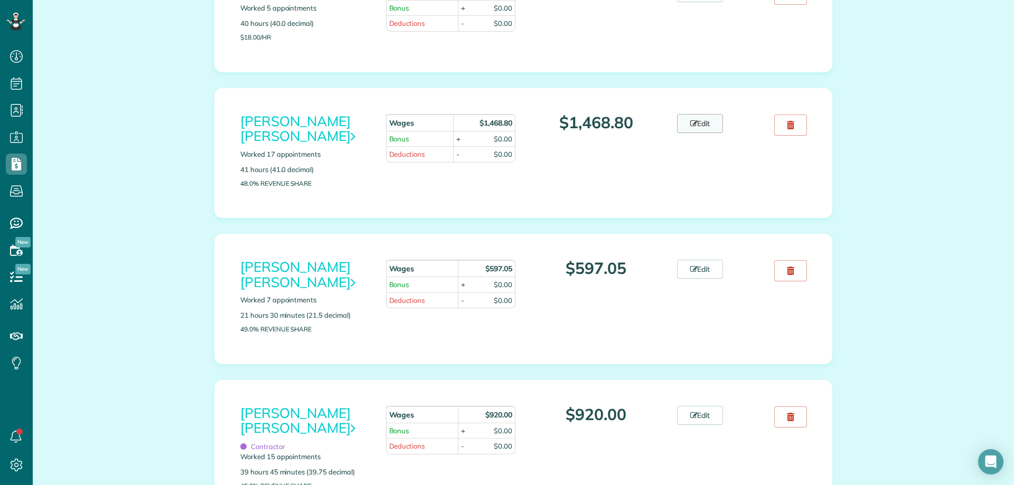
click at [686, 118] on link "Edit" at bounding box center [700, 123] width 46 height 19
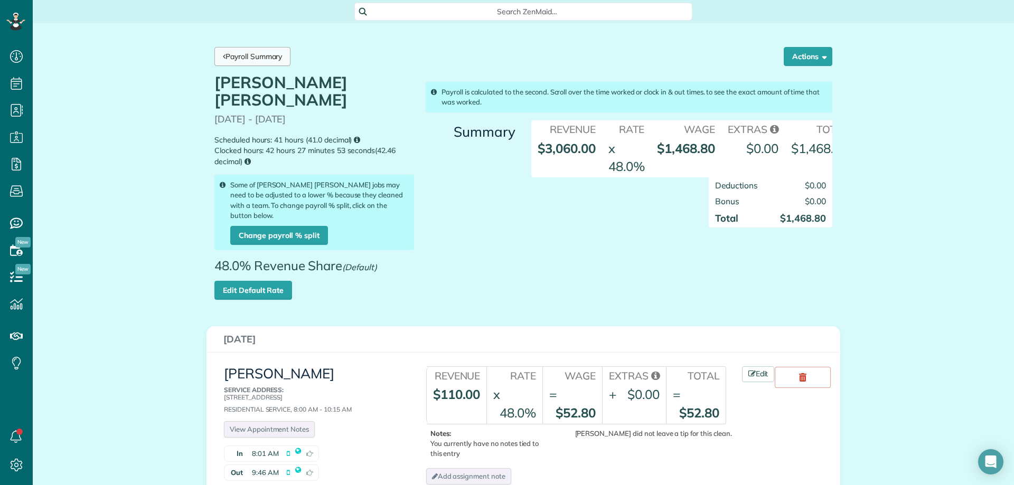
click at [240, 48] on link "Payroll Summary" at bounding box center [252, 56] width 76 height 19
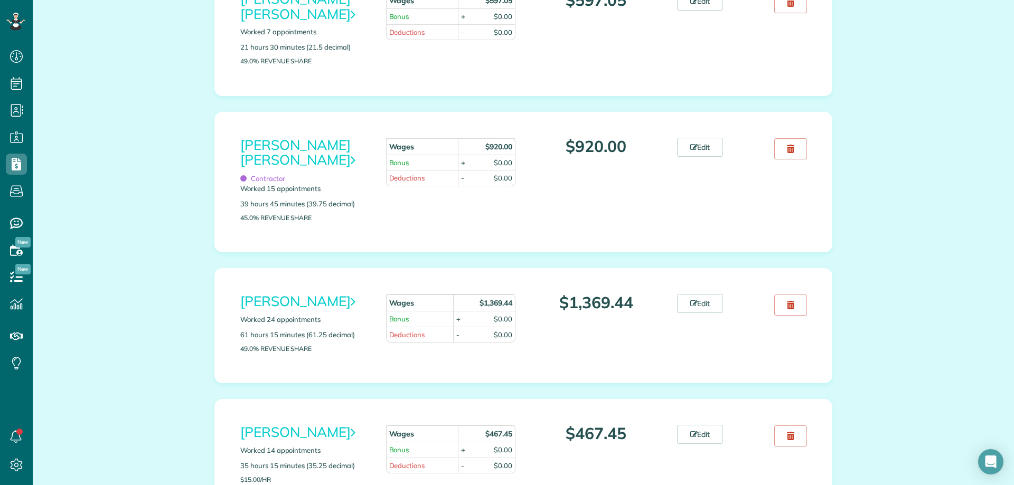
scroll to position [845, 0]
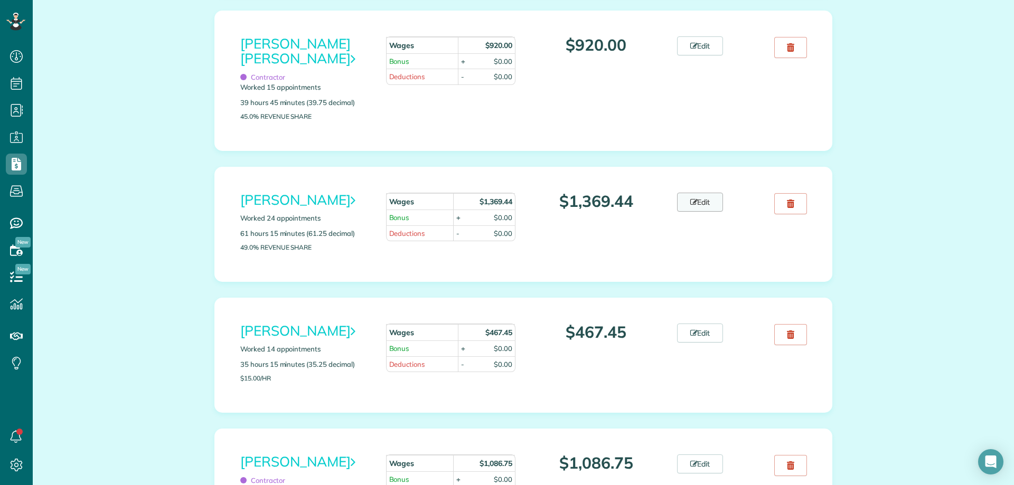
click at [695, 207] on link "Edit" at bounding box center [700, 202] width 46 height 19
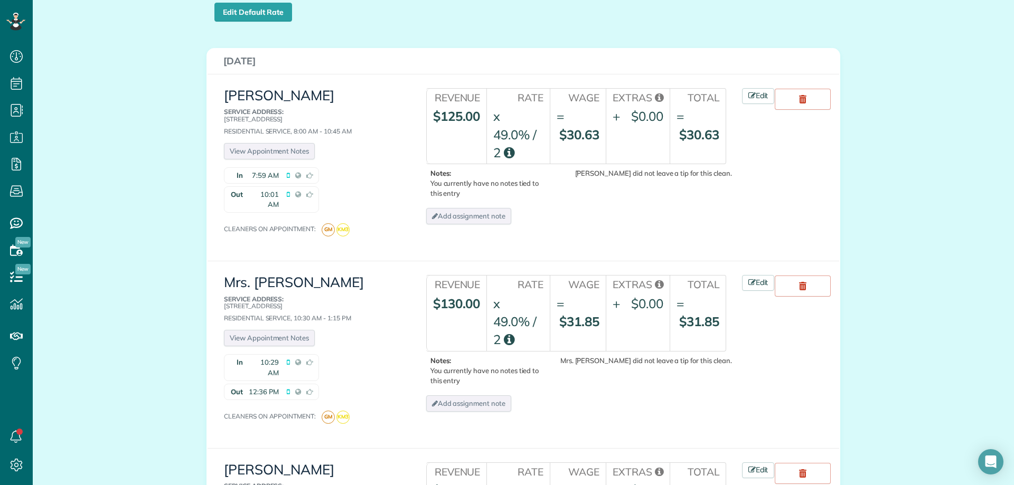
scroll to position [53, 0]
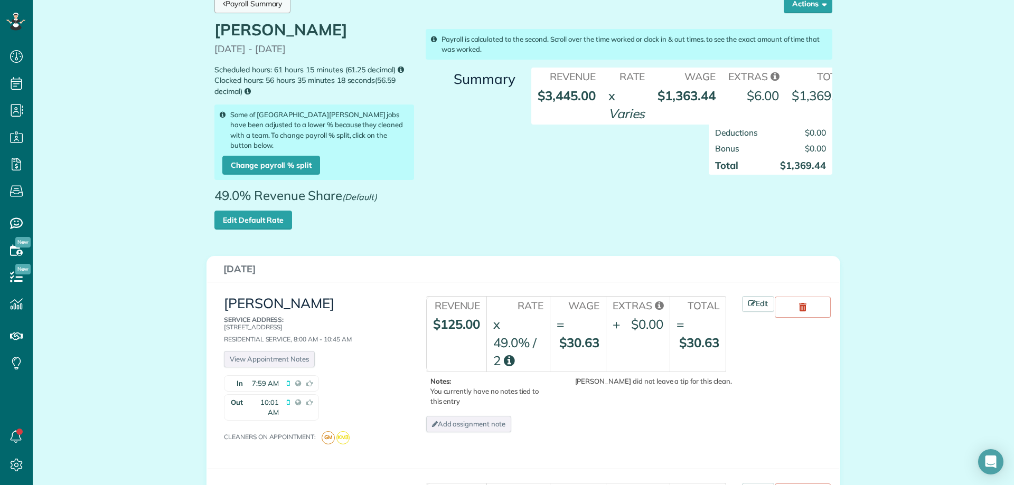
click at [239, 10] on link "Payroll Summary" at bounding box center [252, 3] width 76 height 19
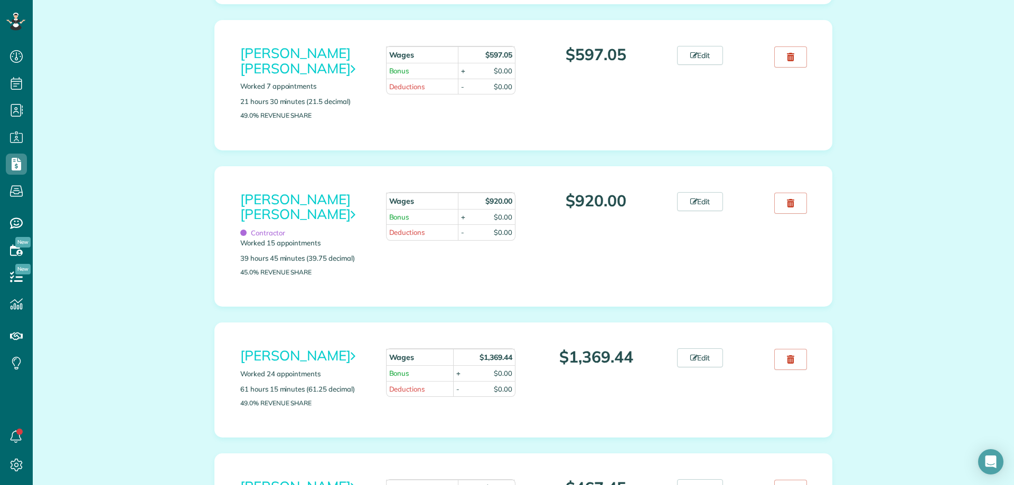
scroll to position [694, 0]
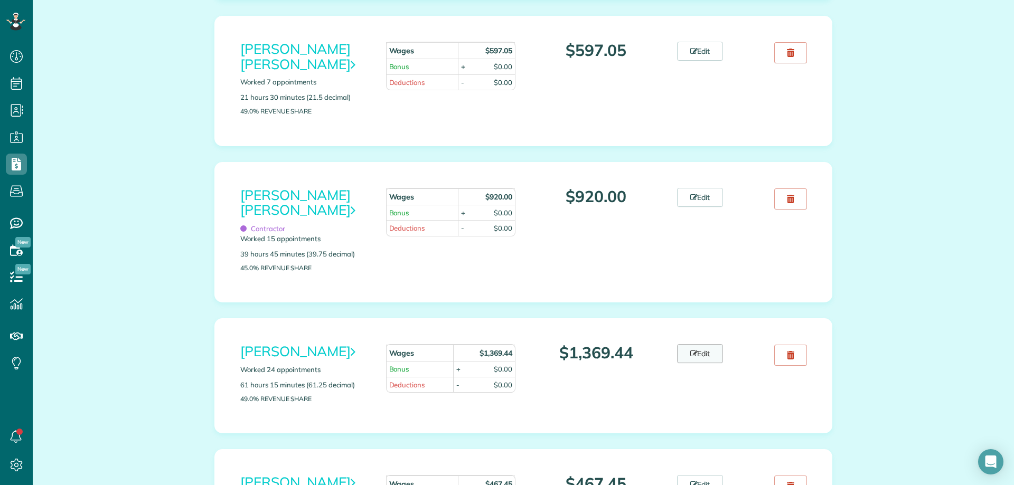
click at [681, 353] on link "Edit" at bounding box center [700, 353] width 46 height 19
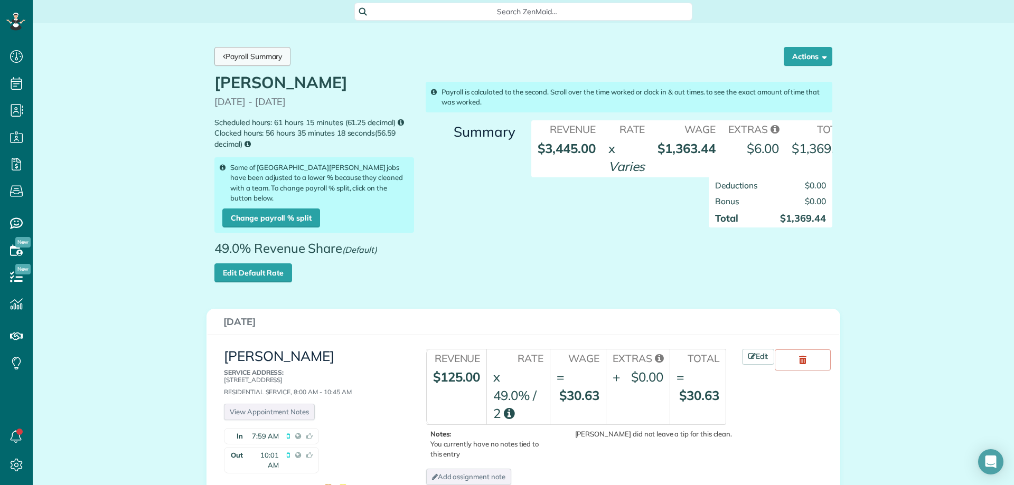
click at [255, 55] on link "Payroll Summary" at bounding box center [252, 56] width 76 height 19
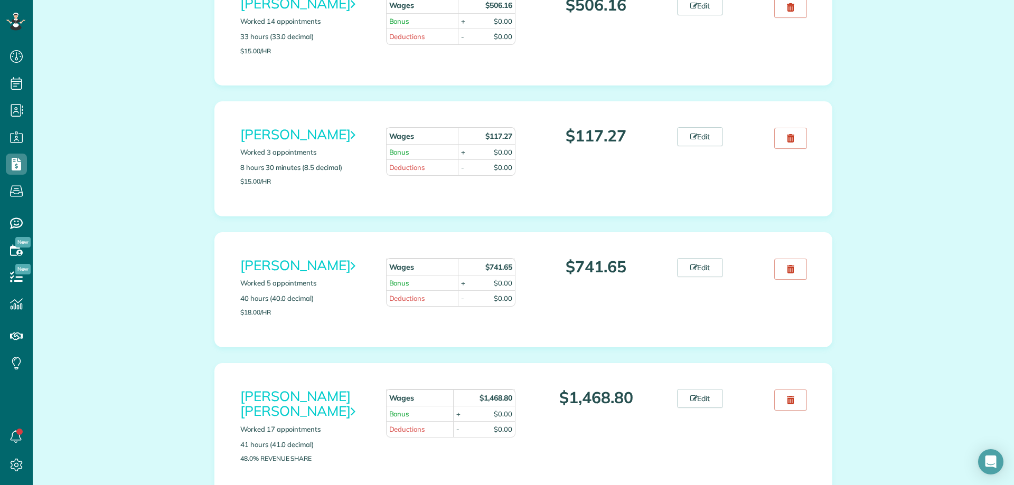
scroll to position [370, 0]
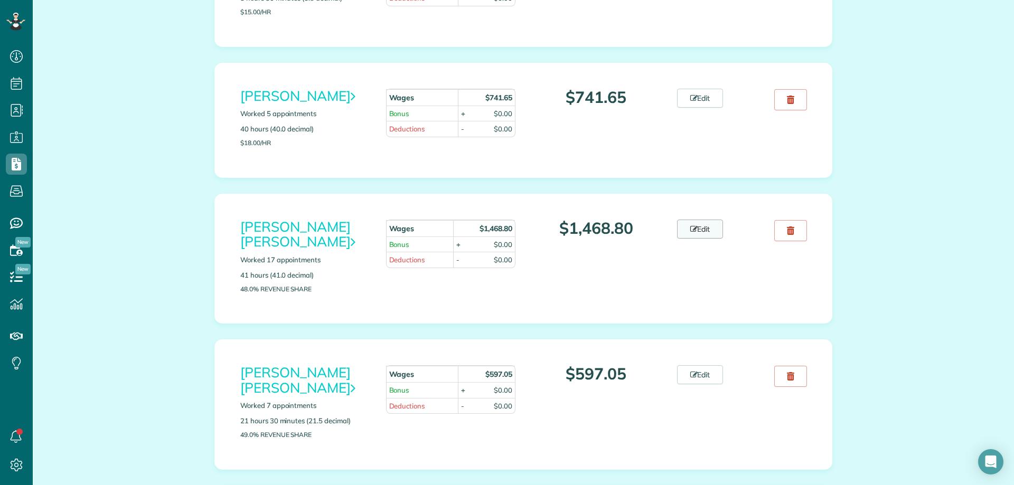
click at [694, 227] on link "Edit" at bounding box center [700, 229] width 46 height 19
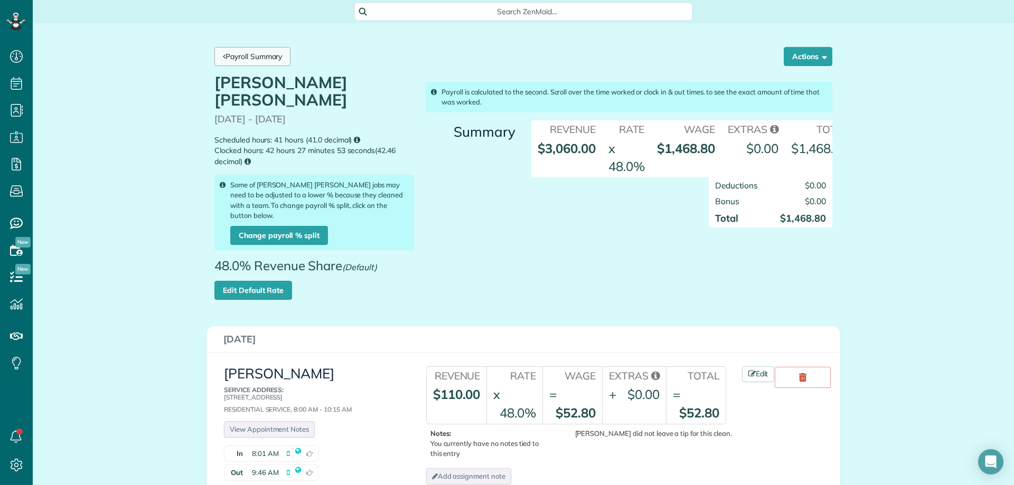
click at [251, 57] on link "Payroll Summary" at bounding box center [252, 56] width 76 height 19
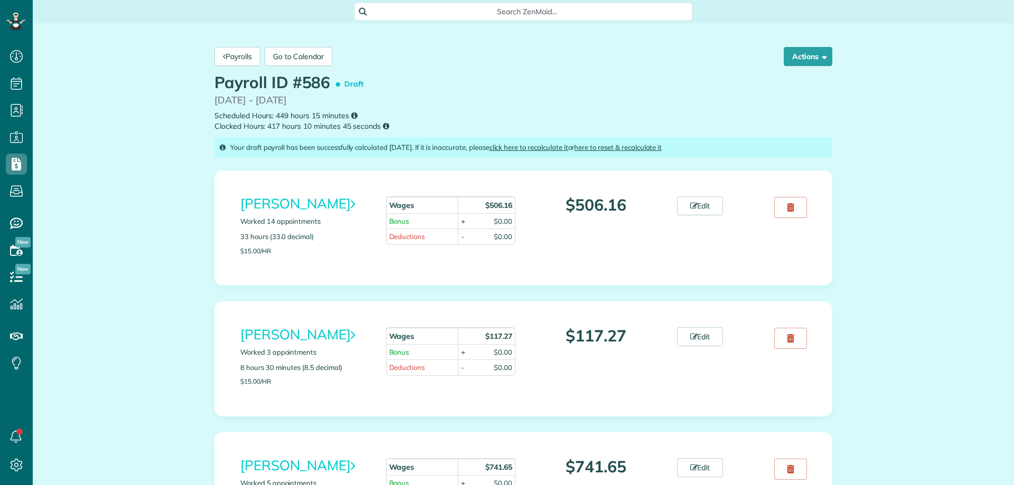
scroll to position [5, 5]
click at [792, 6] on div "Search ZenMaid…" at bounding box center [523, 12] width 981 height 18
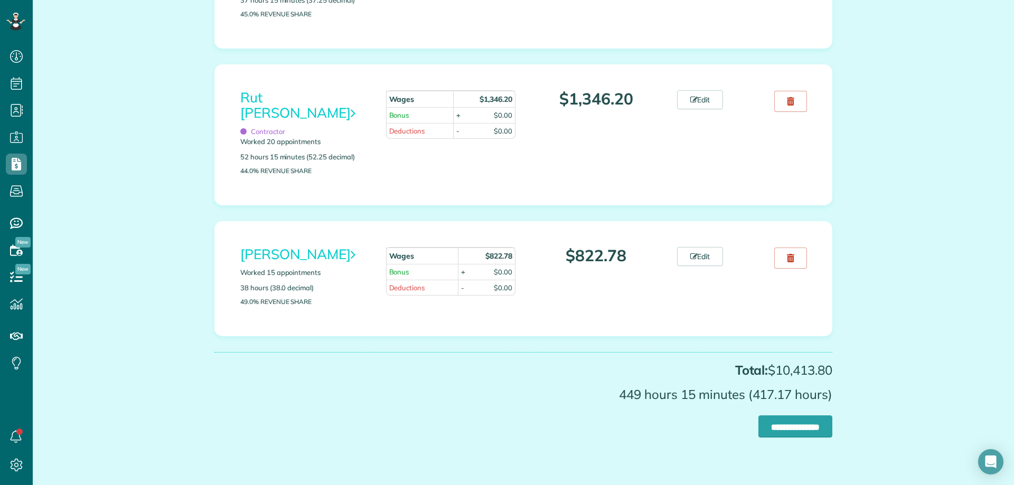
scroll to position [1539, 0]
click at [700, 252] on div "[PERSON_NAME] Worked 15 appointments 38 hours (38.0 decimal) 49.0% Revenue Shar…" at bounding box center [523, 278] width 582 height 63
click at [701, 247] on link "Edit" at bounding box center [700, 256] width 46 height 19
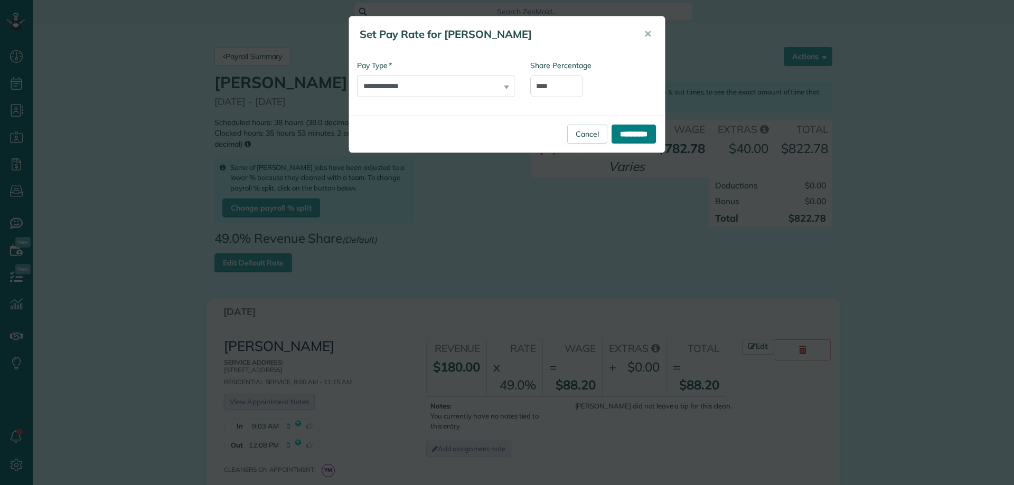
scroll to position [5, 5]
click at [629, 128] on input "**********" at bounding box center [634, 134] width 44 height 19
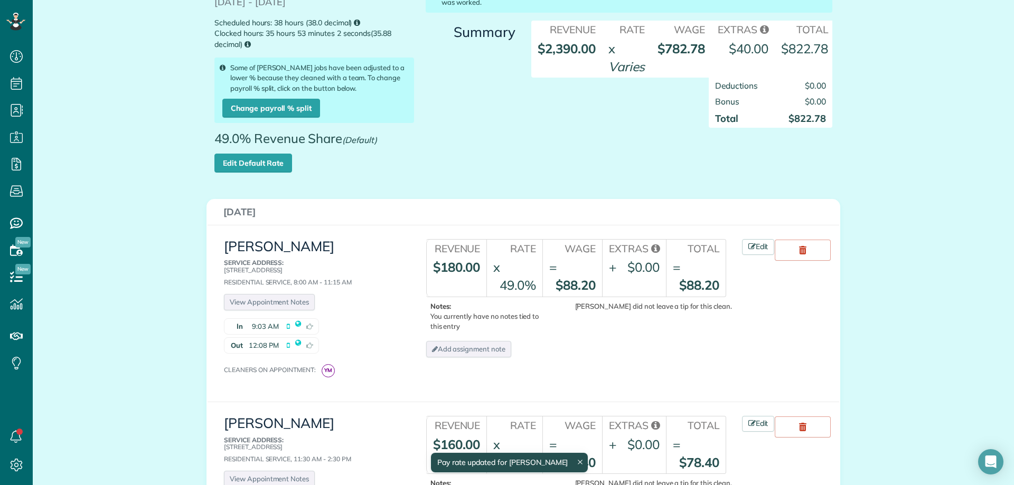
scroll to position [173, 0]
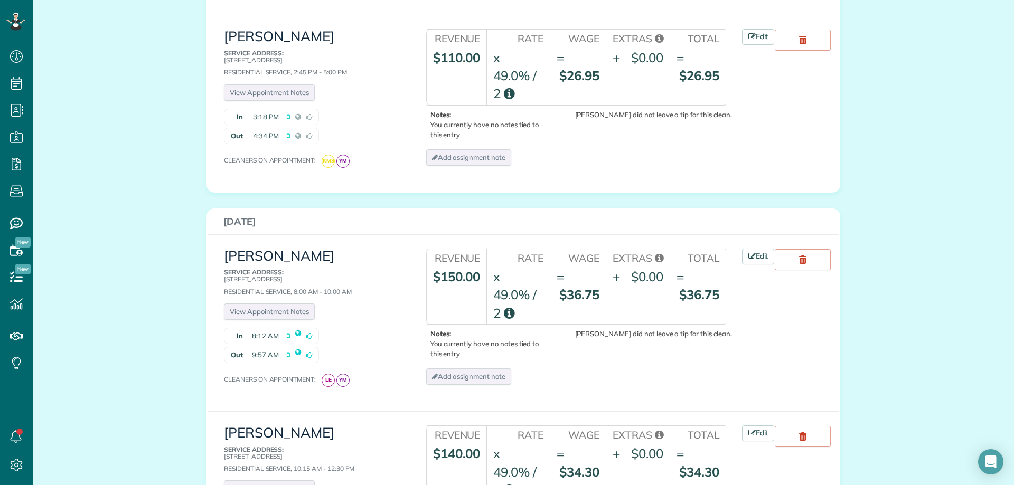
scroll to position [687, 0]
